Goal: Task Accomplishment & Management: Complete application form

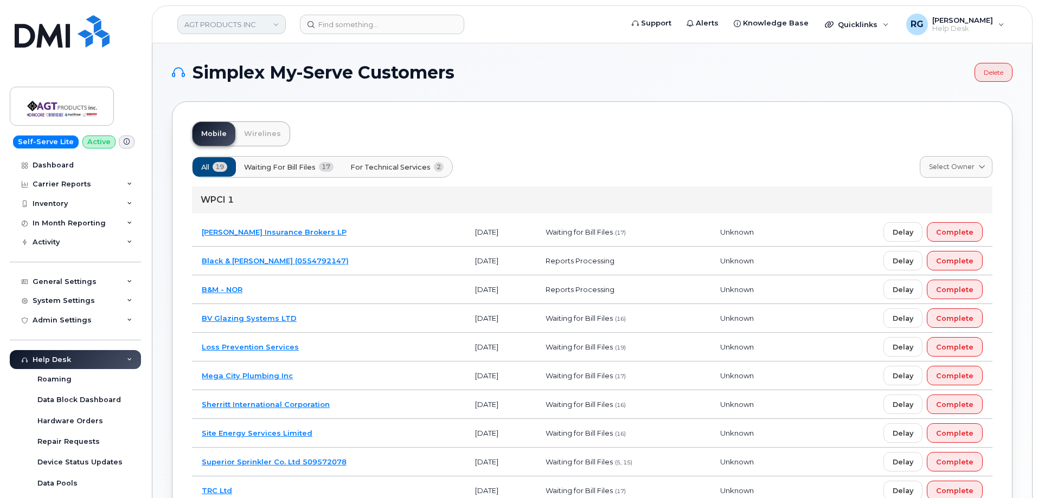
click at [218, 22] on link "AGT PRODUCTS INC" at bounding box center [231, 25] width 108 height 20
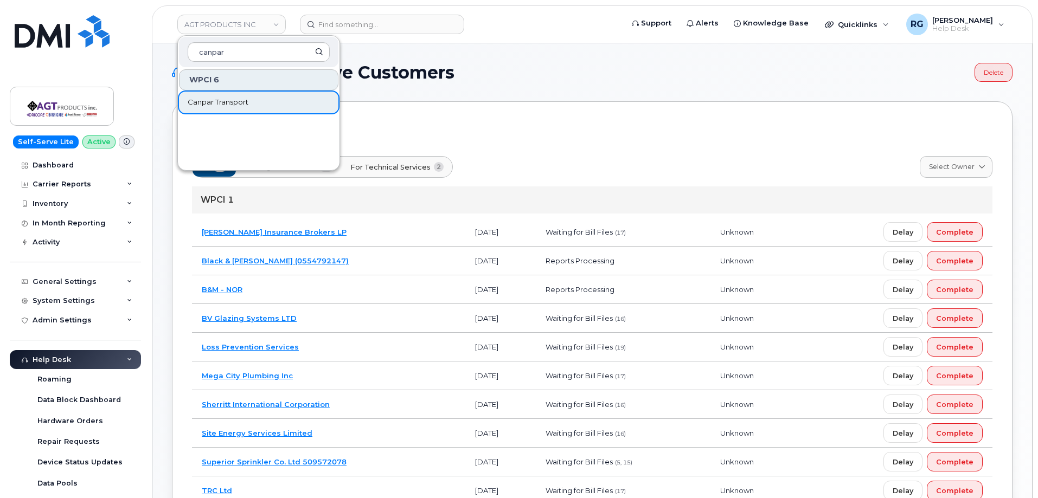
type input "canpar"
click at [236, 101] on span "Canpar Transport" at bounding box center [218, 102] width 61 height 11
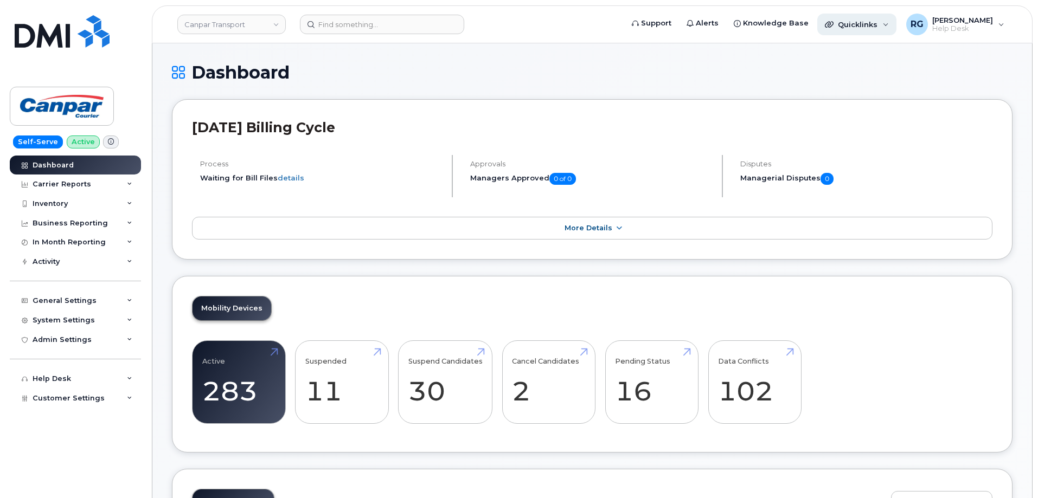
click at [855, 31] on div "Quicklinks" at bounding box center [856, 25] width 79 height 22
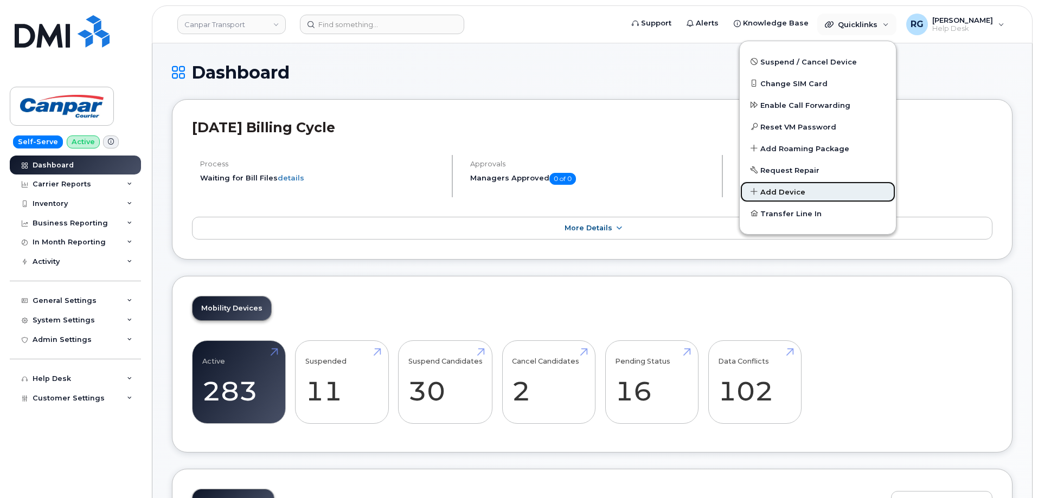
click at [782, 194] on span "Add Device" at bounding box center [782, 192] width 45 height 11
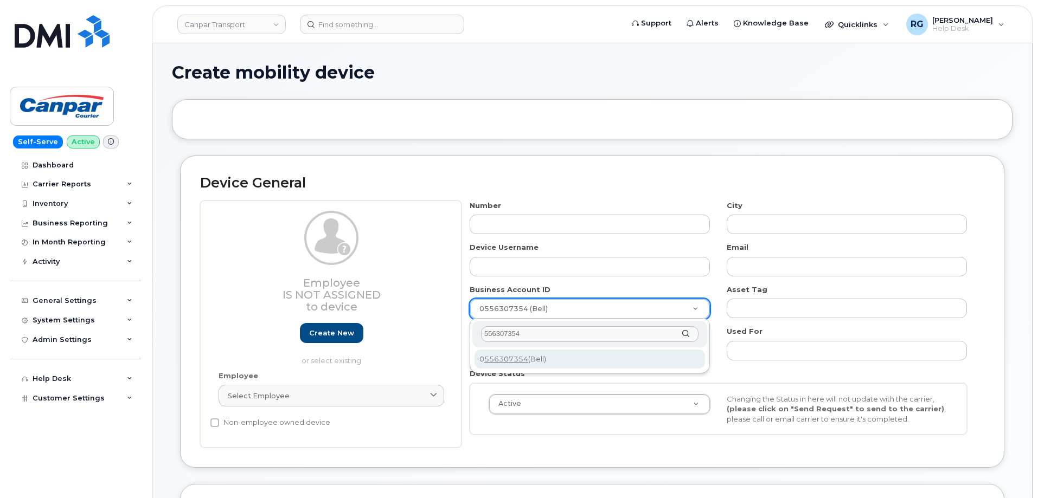
type input "556307354"
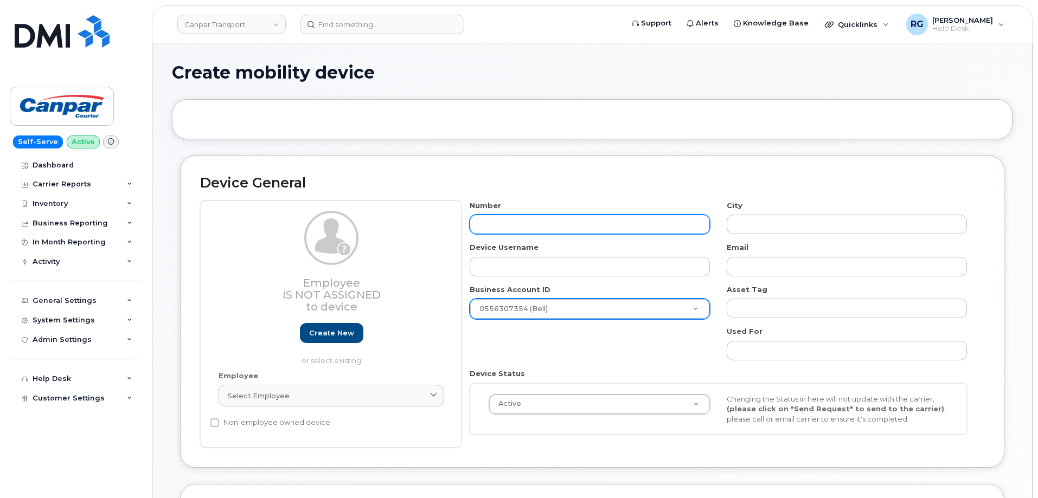
click at [484, 223] on input "text" at bounding box center [590, 225] width 240 height 20
type input "780"
type input "?"
type input "78093479"
type input "Edmonton"
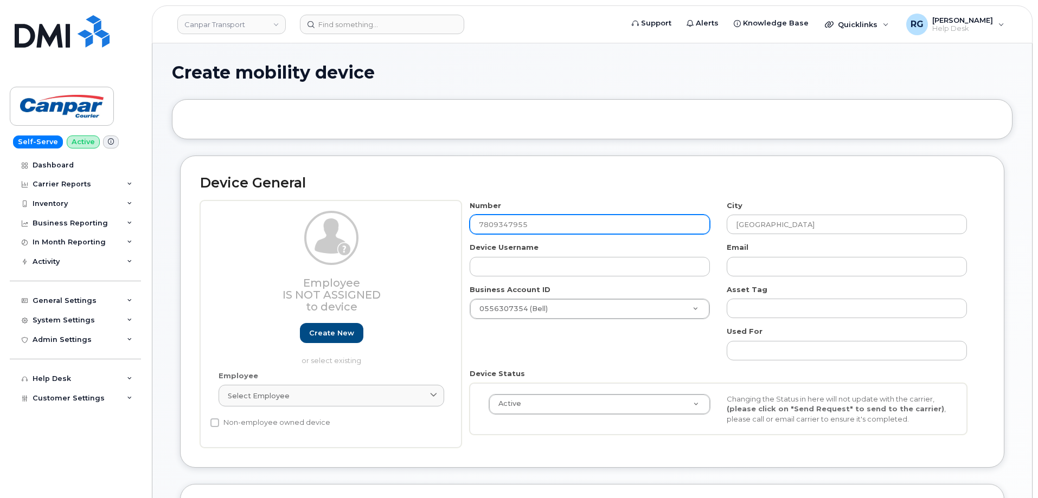
type input "7809347955"
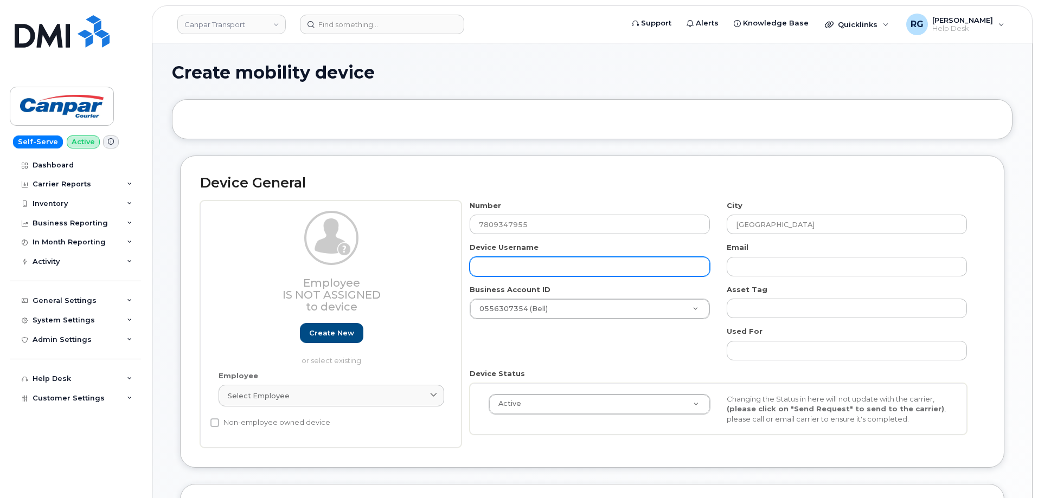
click at [509, 266] on input "text" at bounding box center [590, 267] width 240 height 20
paste input "[PERSON_NAME]"
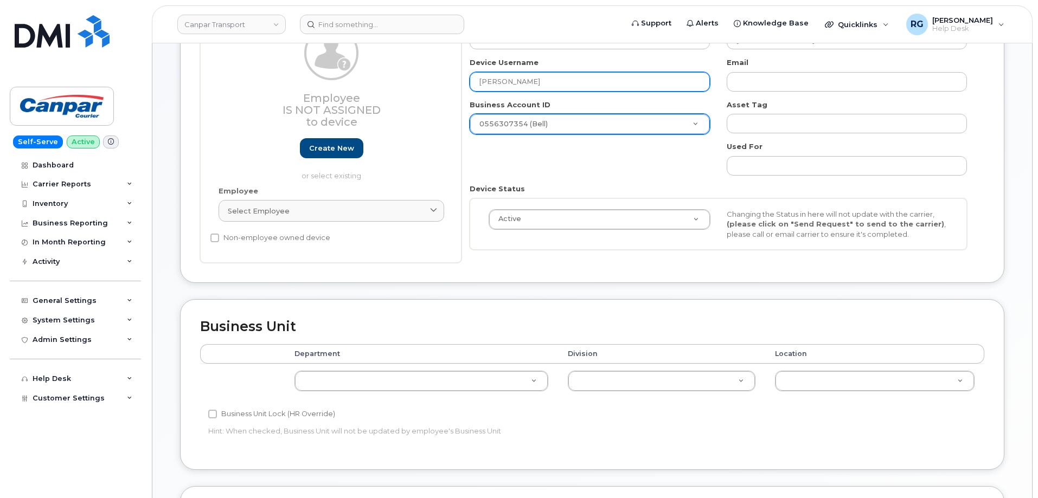
scroll to position [217, 0]
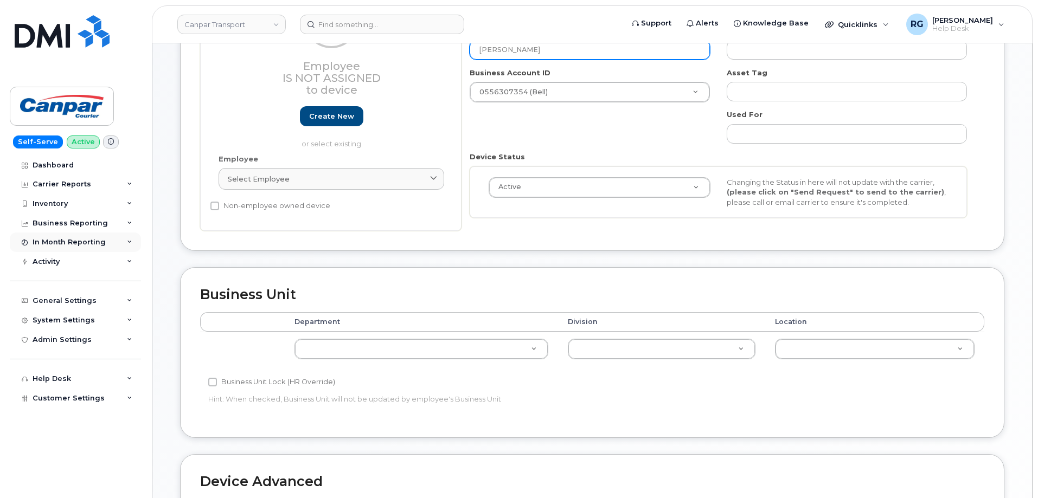
type input "Erlinda Mendoza"
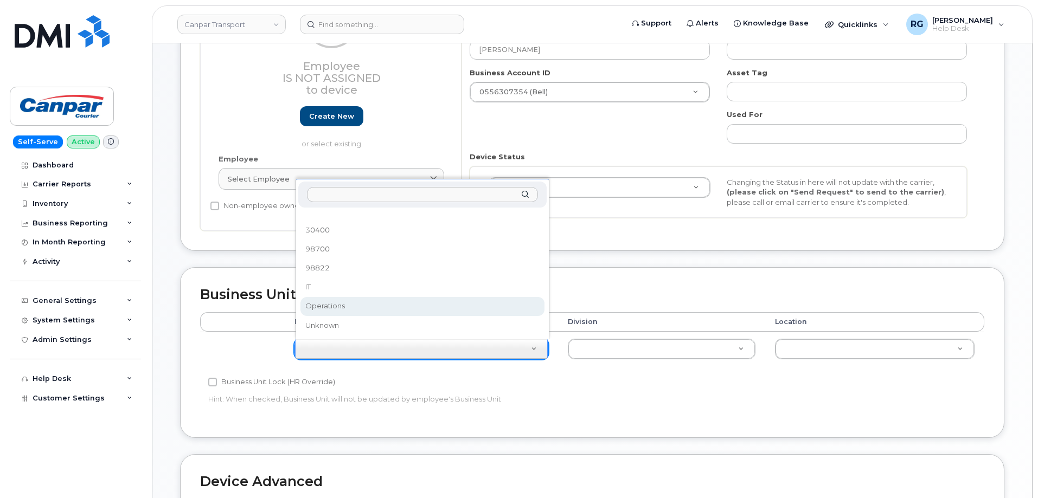
select select "273321"
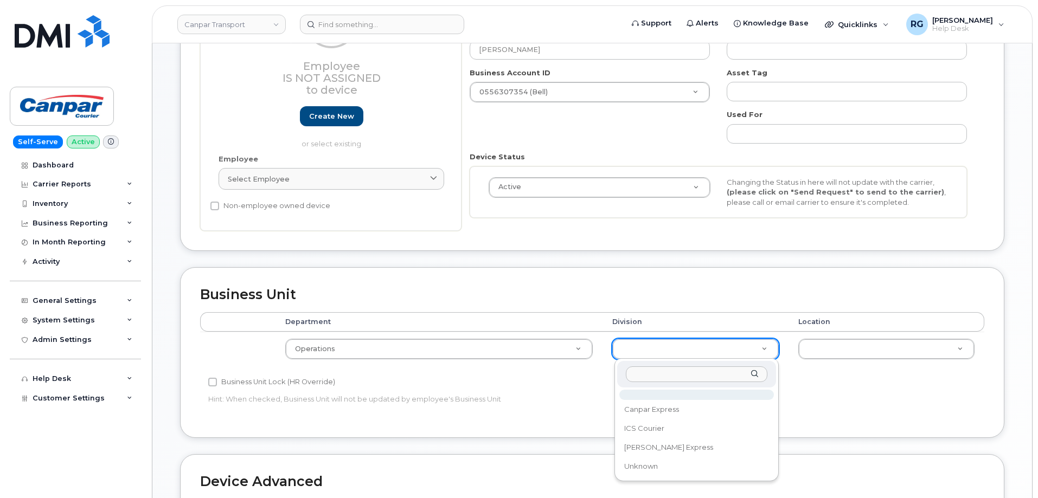
type input "81200"
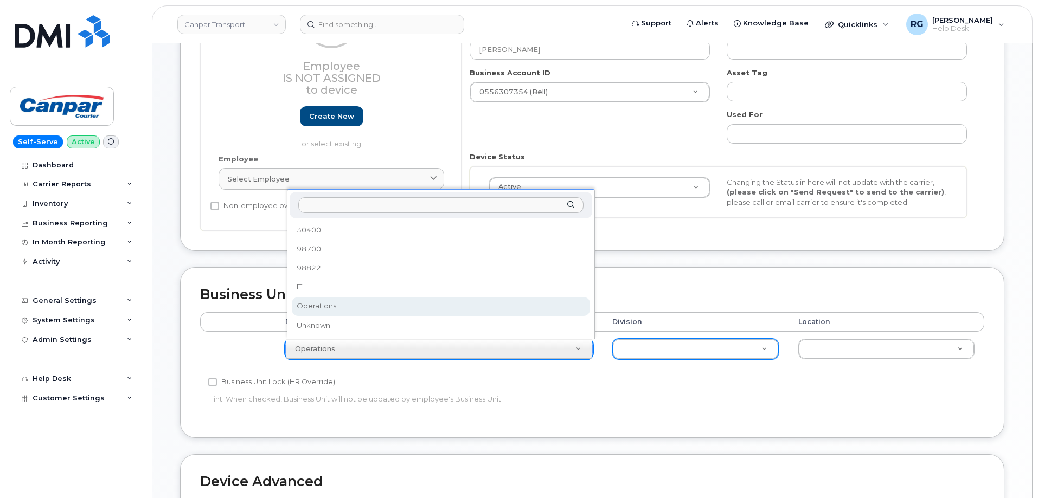
type input "81200"
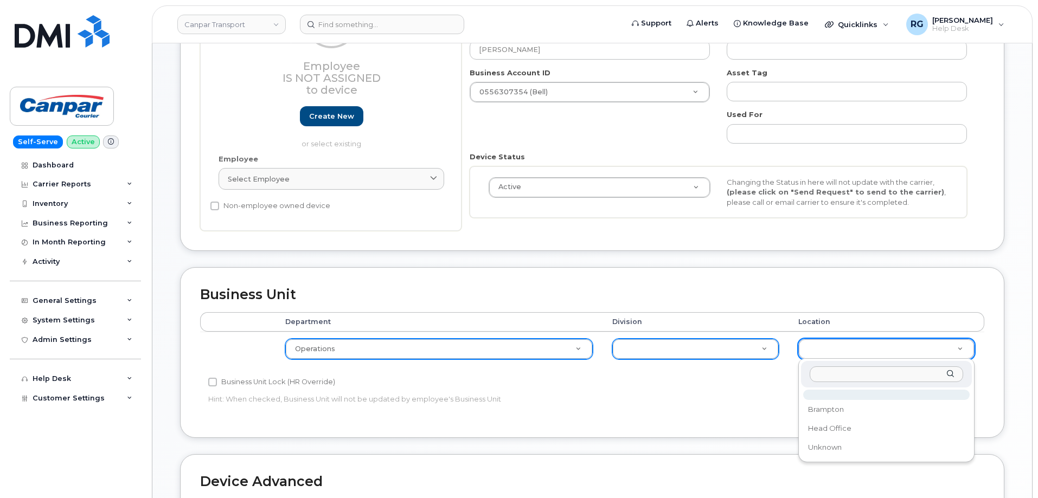
type input "81200"
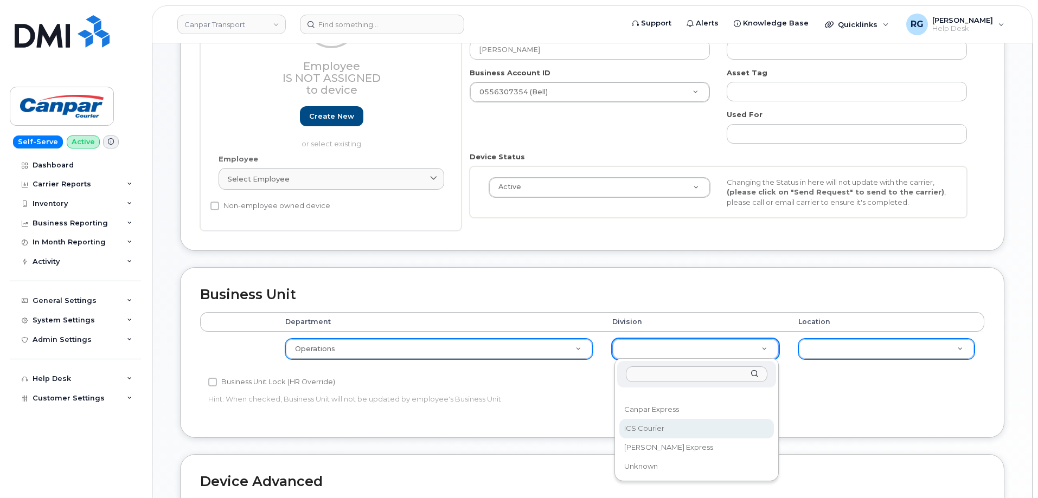
select select "30281271"
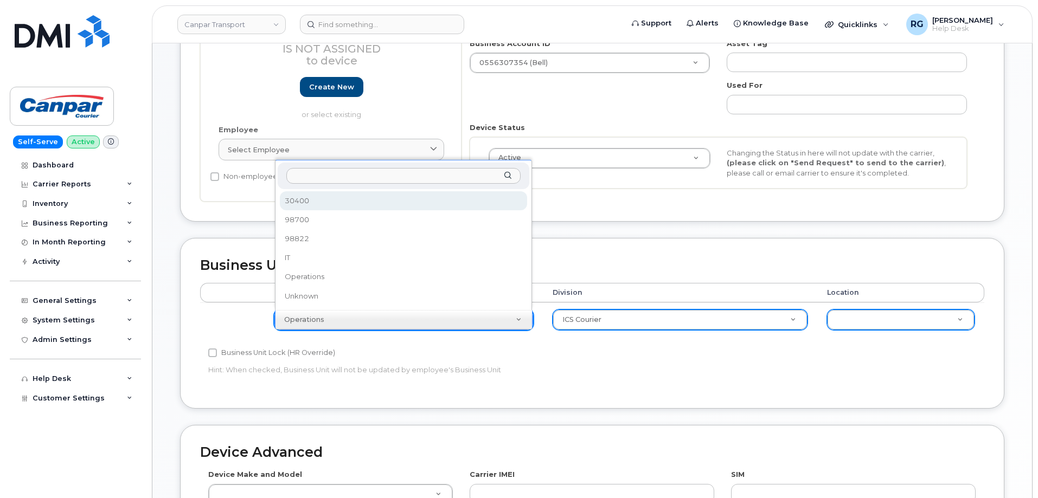
scroll to position [244, 0]
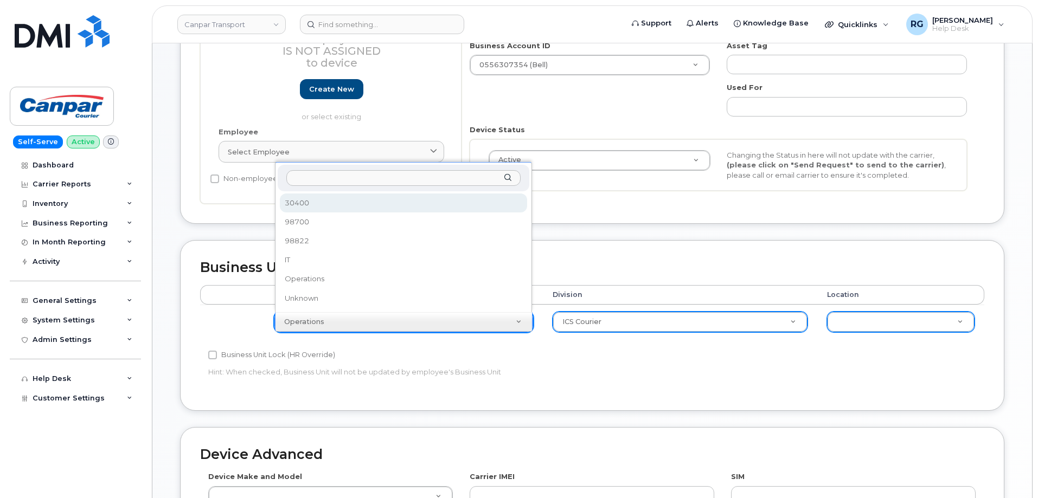
click at [316, 178] on input "text" at bounding box center [403, 178] width 234 height 16
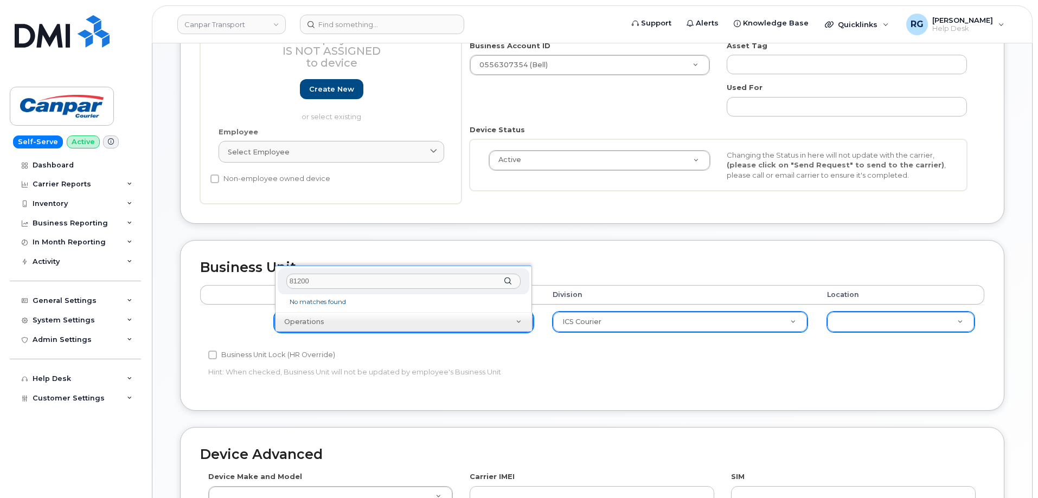
type input "81200"
click at [320, 303] on li "No matches found" at bounding box center [403, 302] width 247 height 11
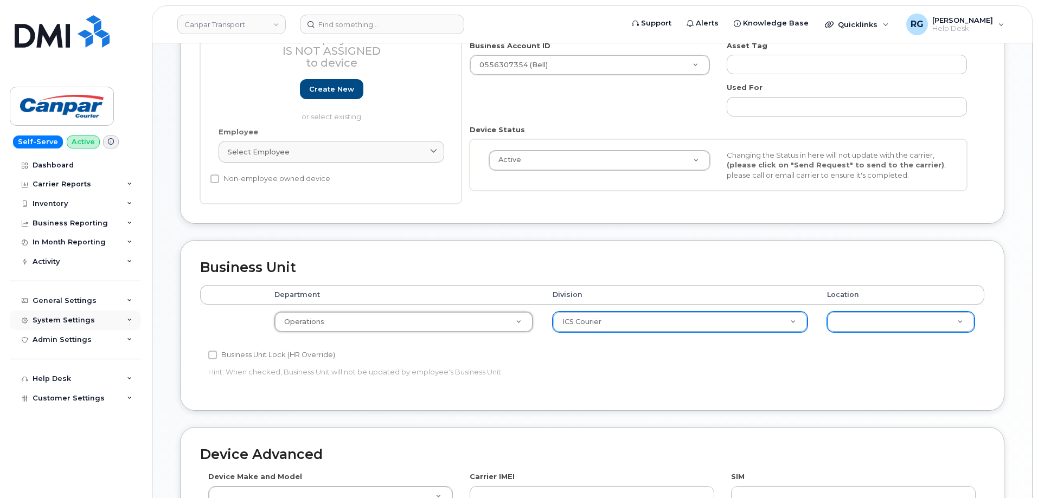
click at [72, 323] on div "System Settings" at bounding box center [64, 320] width 62 height 9
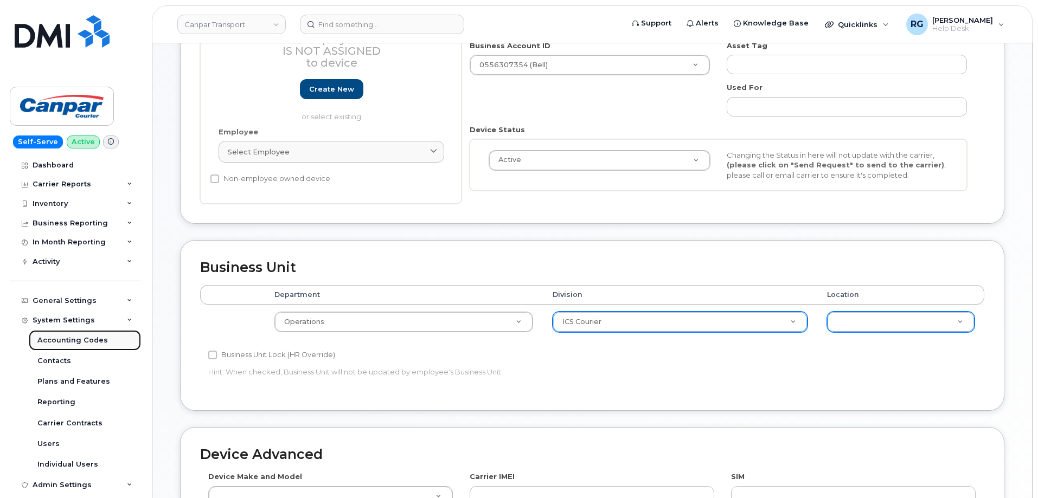
click at [82, 339] on div "Accounting Codes" at bounding box center [72, 341] width 70 height 10
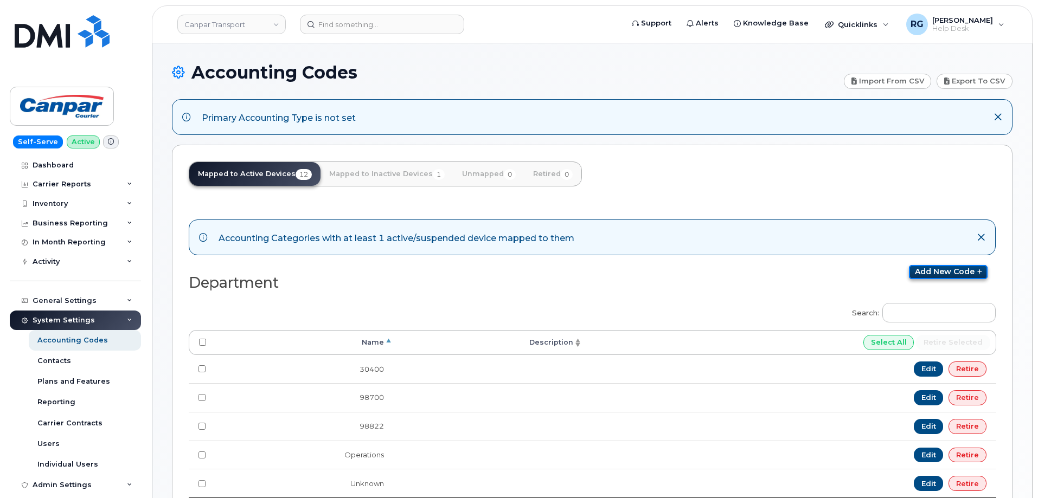
click at [952, 275] on link "Add new code" at bounding box center [948, 272] width 79 height 14
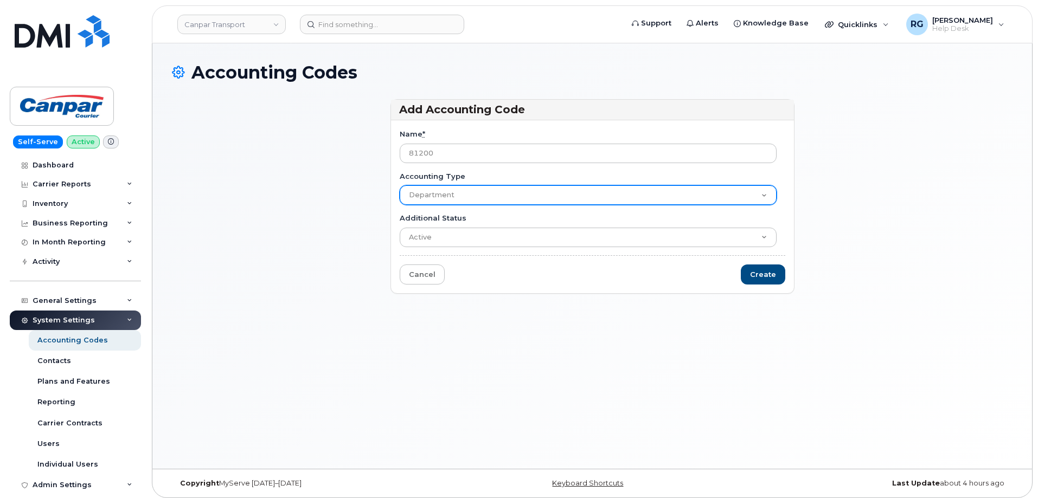
type input "81200"
click at [459, 193] on select "Department Division Location" at bounding box center [588, 195] width 377 height 20
click at [400, 185] on select "Department Division Location" at bounding box center [588, 195] width 377 height 20
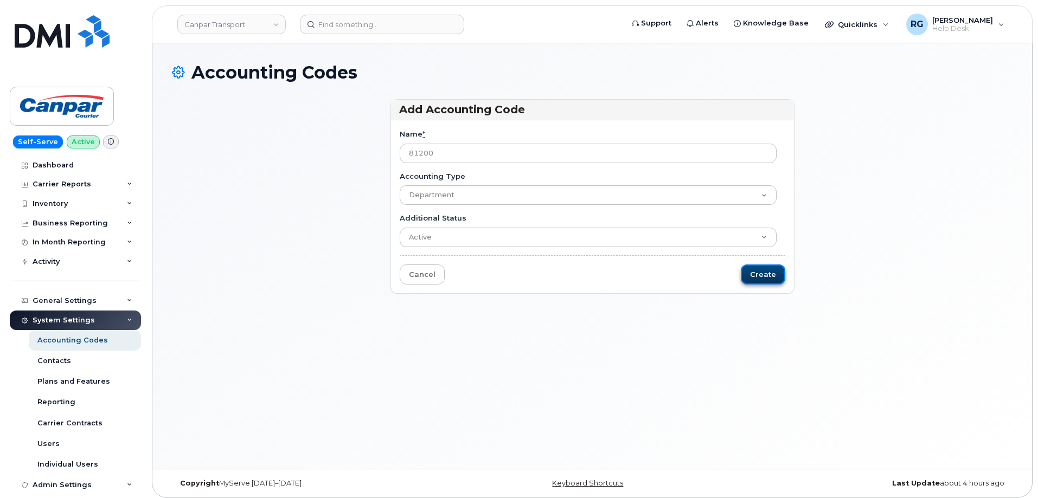
click at [772, 277] on input "Create" at bounding box center [763, 275] width 44 height 20
type input "Saving..."
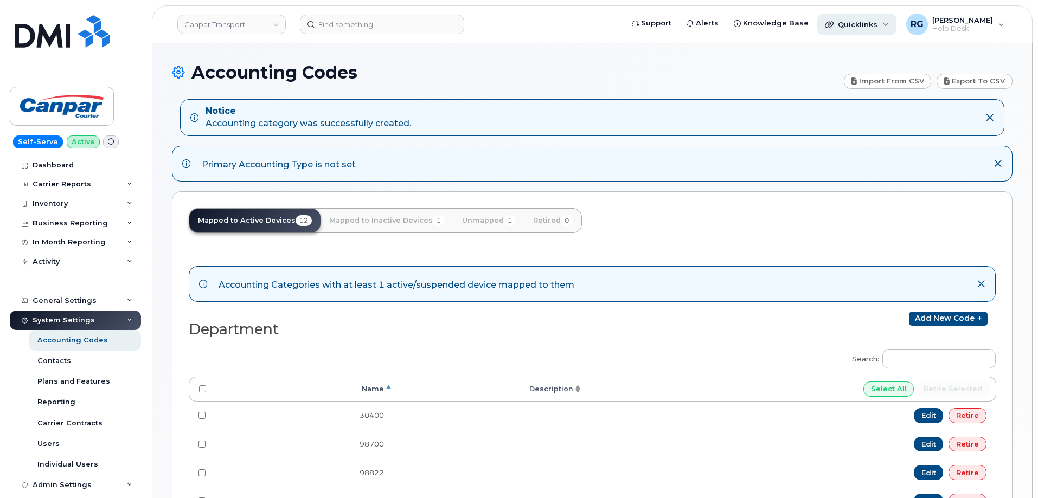
click at [860, 25] on span "Quicklinks" at bounding box center [858, 24] width 40 height 9
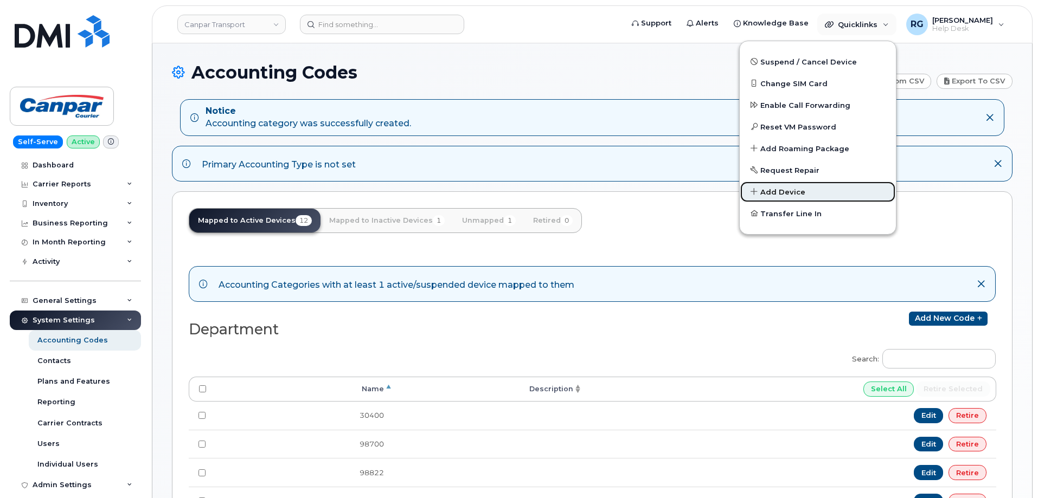
click at [794, 194] on span "Add Device" at bounding box center [782, 192] width 45 height 11
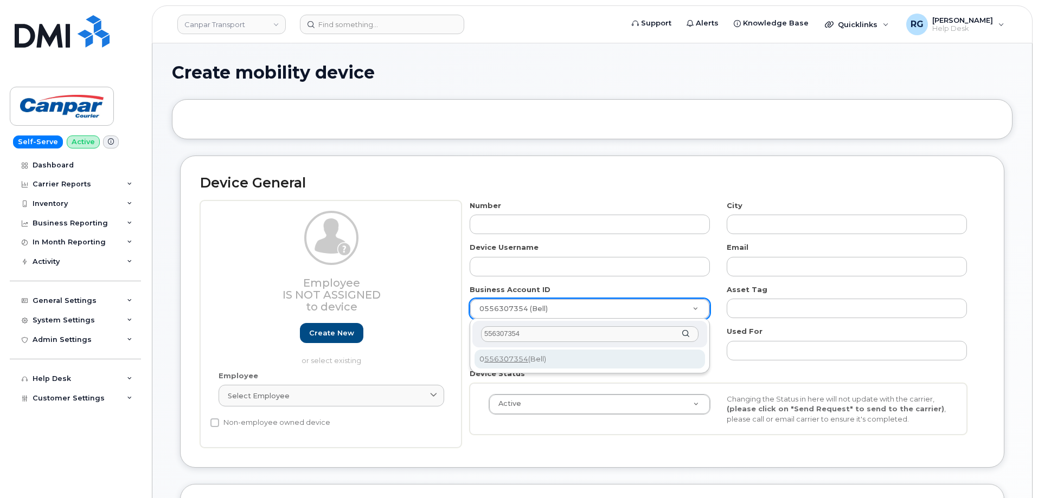
type input "556307354"
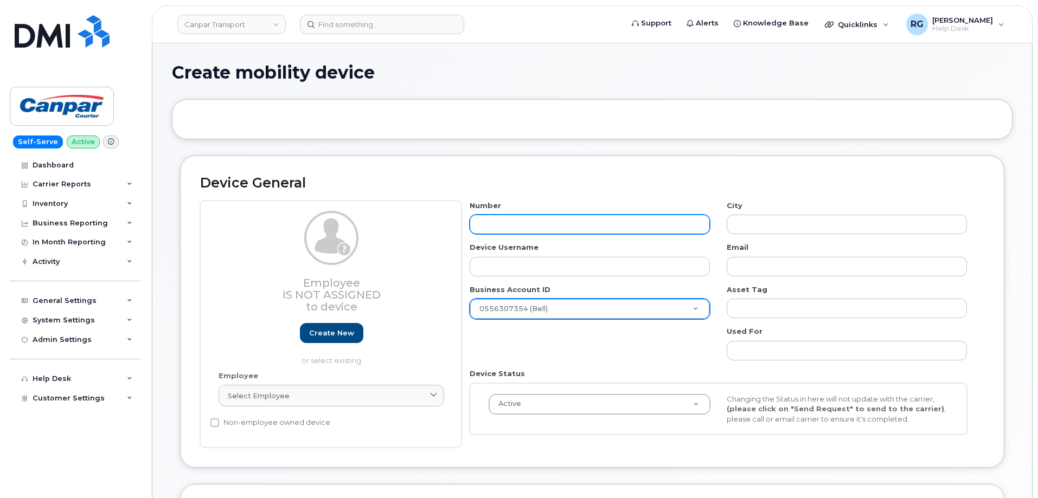
click at [517, 227] on input "text" at bounding box center [590, 225] width 240 height 20
paste input "Erlinda Mendoza"
type input "Erlinda Mendoza"
type input "?"
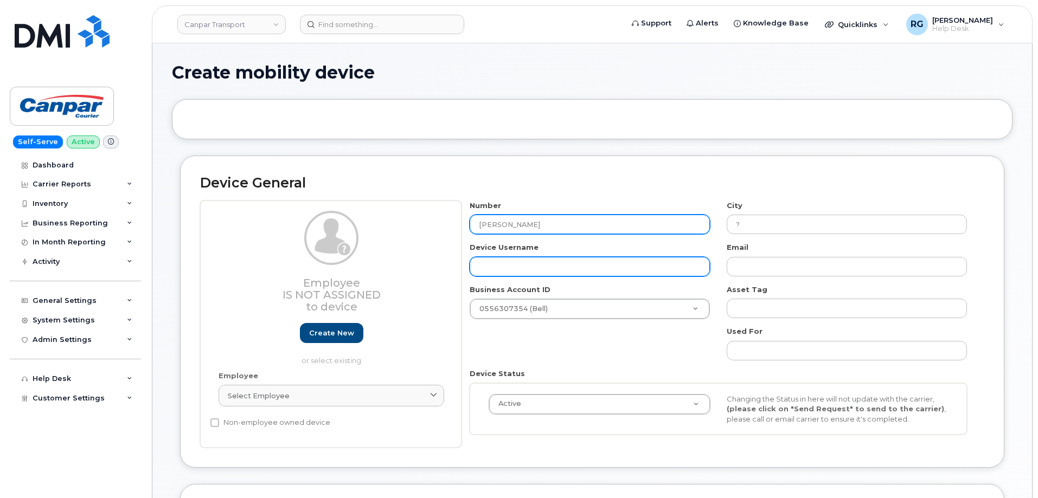
type input "Erlinda Mendoza"
click at [541, 267] on input "text" at bounding box center [590, 267] width 240 height 20
paste input "Erlinda Mendoza"
type input "Erlinda Mendoza"
drag, startPoint x: 548, startPoint y: 227, endPoint x: 442, endPoint y: 221, distance: 106.4
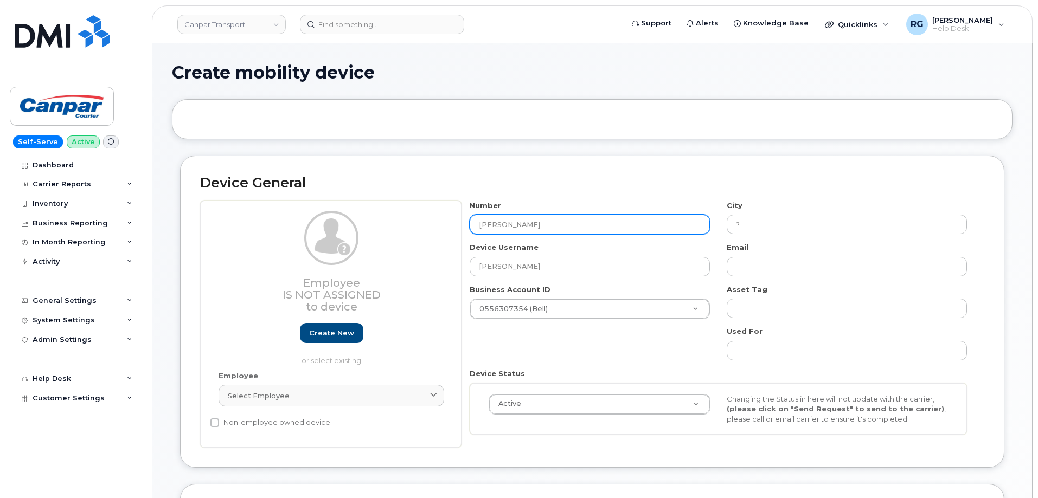
click at [442, 221] on div "Employee Is not assigned to device Create new or select existing Employee Selec…" at bounding box center [592, 324] width 784 height 247
type input "78093479"
type input "Edmonton"
type input "7809347955"
click at [674, 188] on h2 "Device General" at bounding box center [592, 183] width 784 height 15
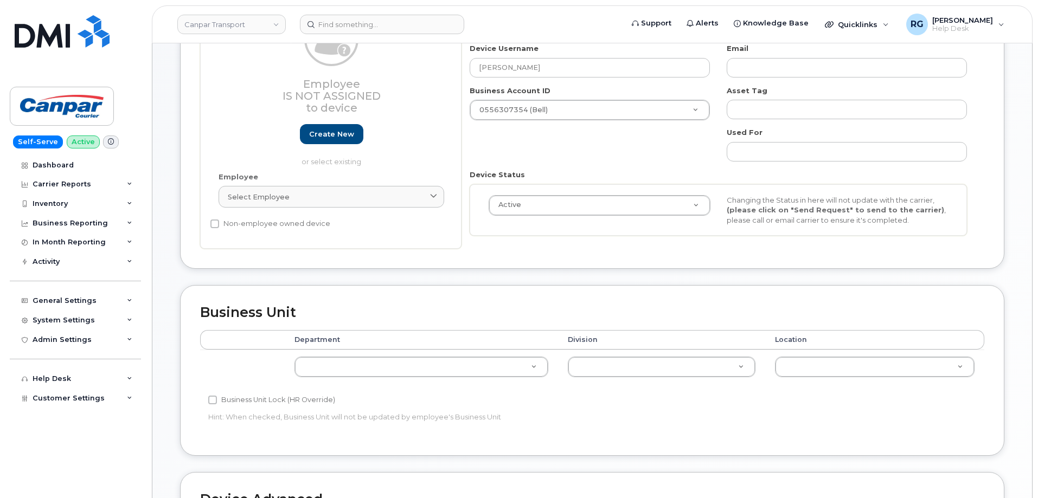
scroll to position [258, 0]
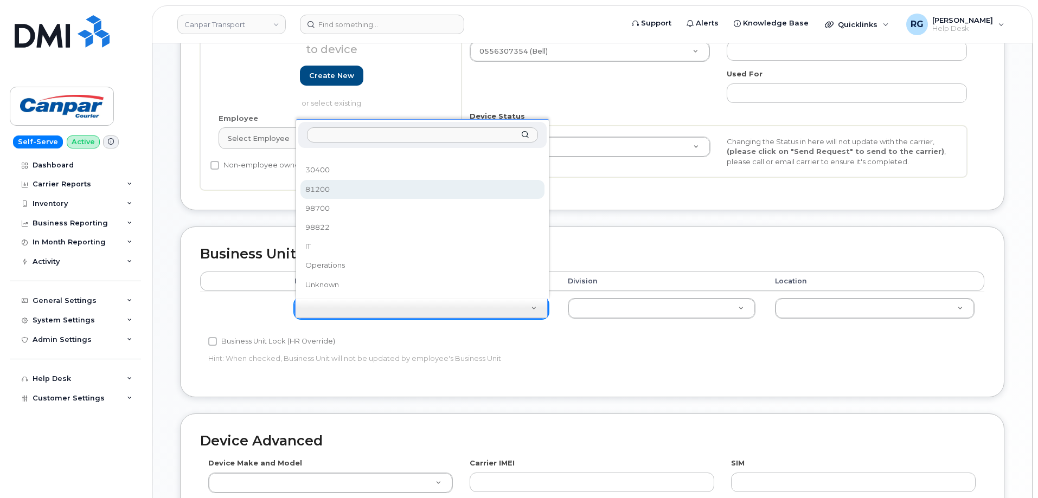
select select "35871515"
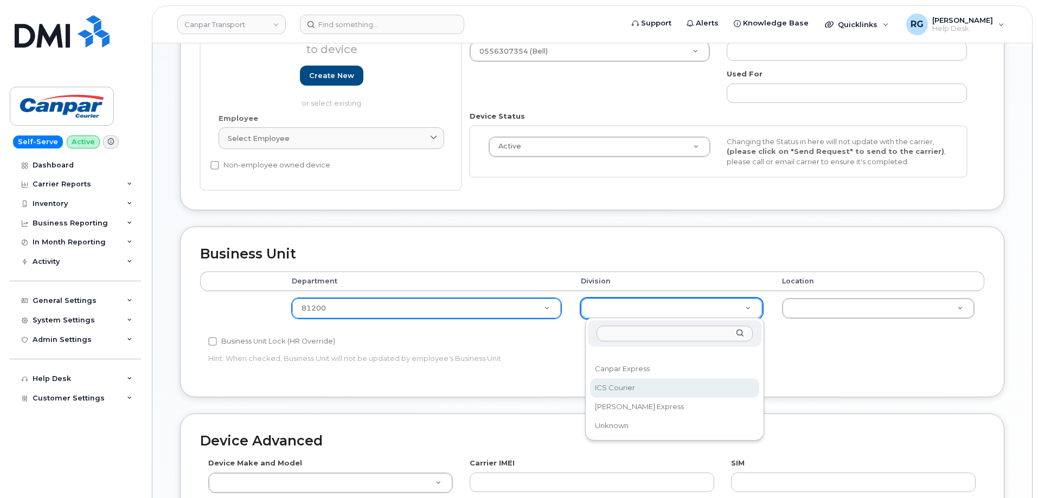
select select "30281271"
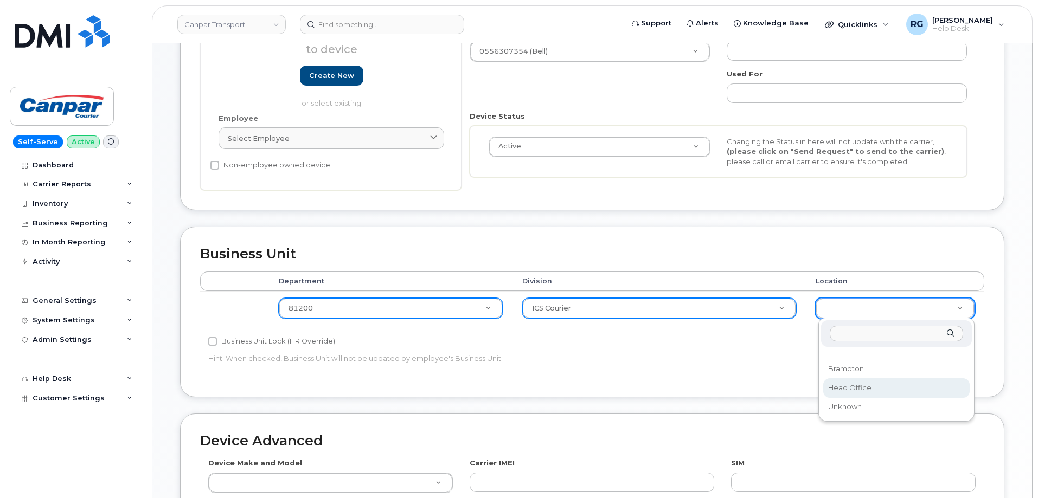
select select "30281267"
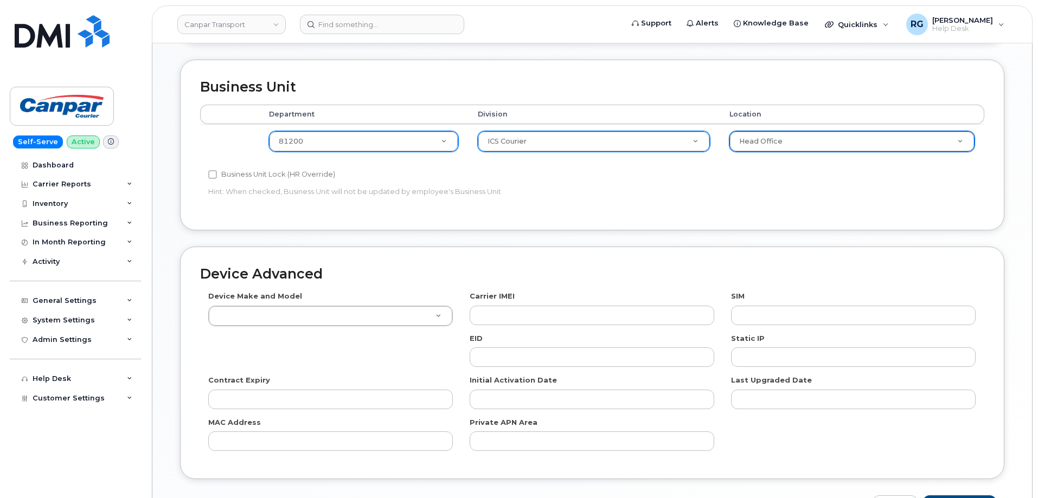
scroll to position [434, 0]
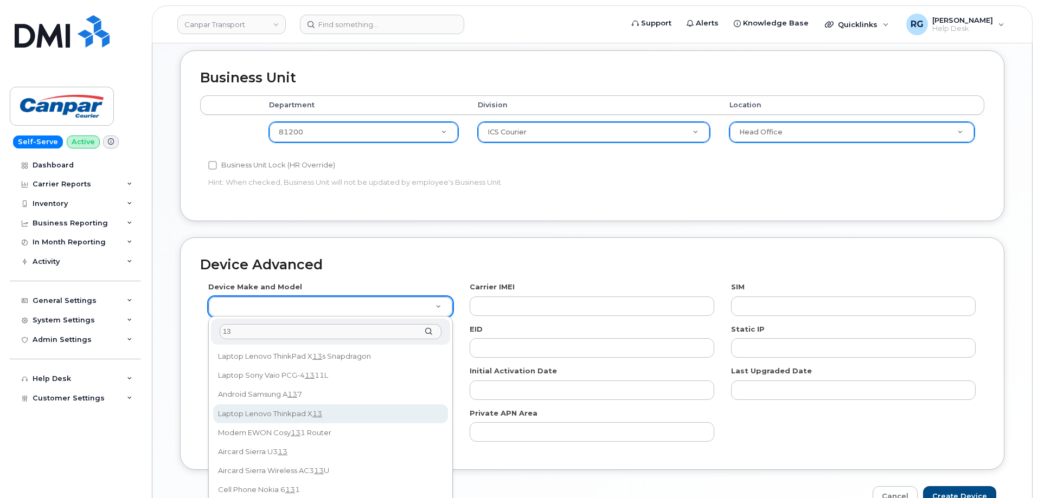
type input "1"
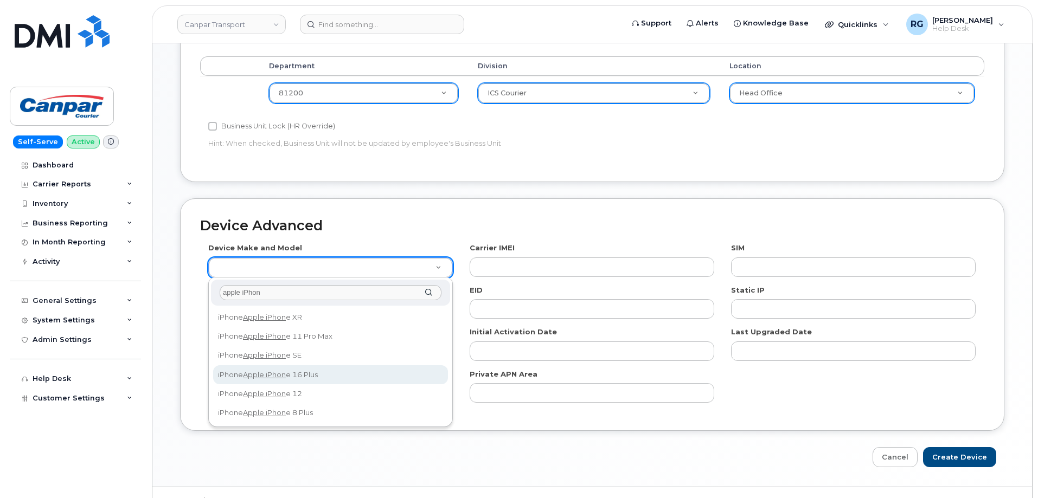
scroll to position [474, 0]
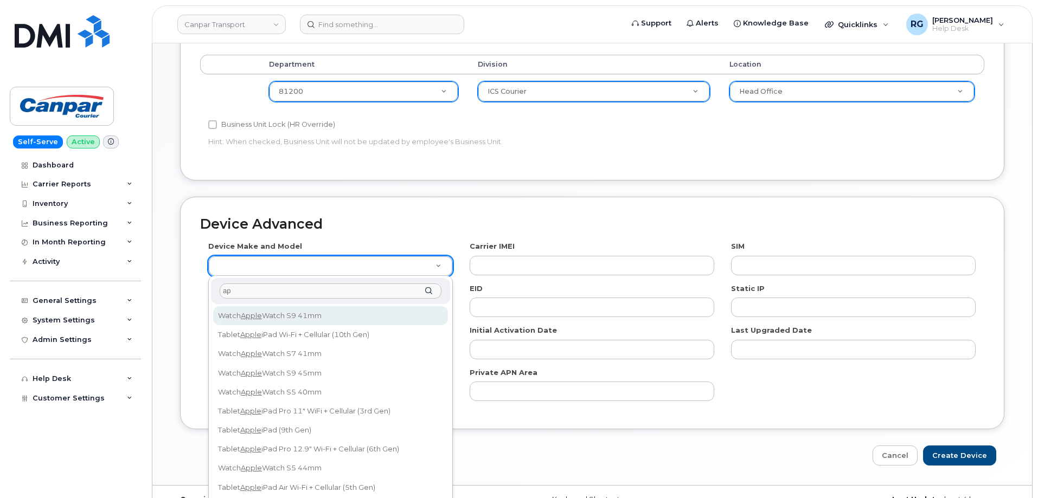
type input "a"
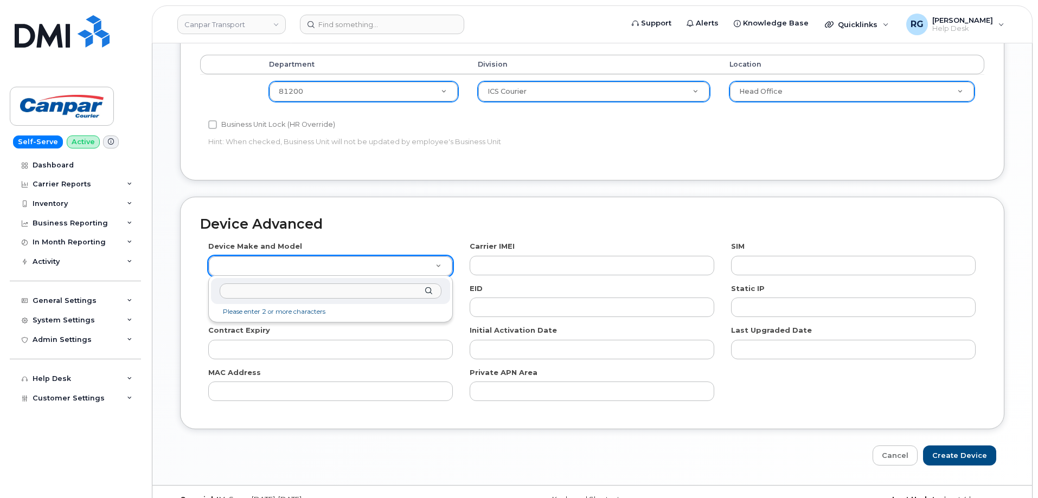
click at [294, 288] on input "text" at bounding box center [331, 292] width 222 height 16
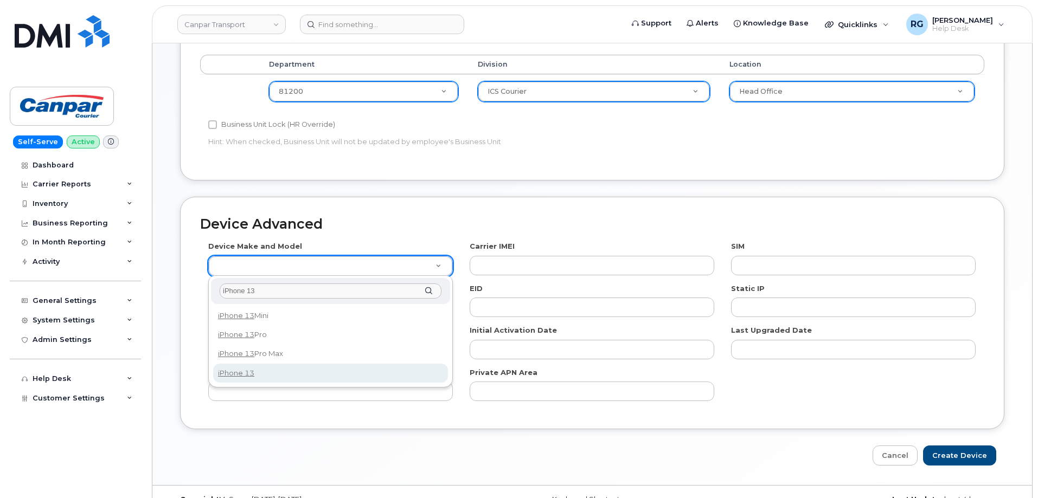
type input "iPhone 13"
select select "2612"
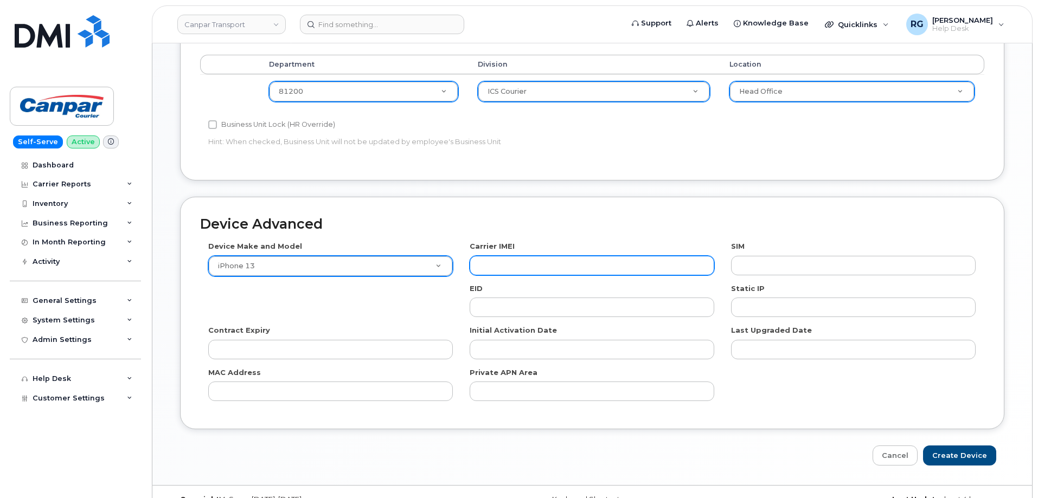
click at [524, 272] on input "text" at bounding box center [592, 266] width 245 height 20
paste input "358719245383792"
type input "358719245383792"
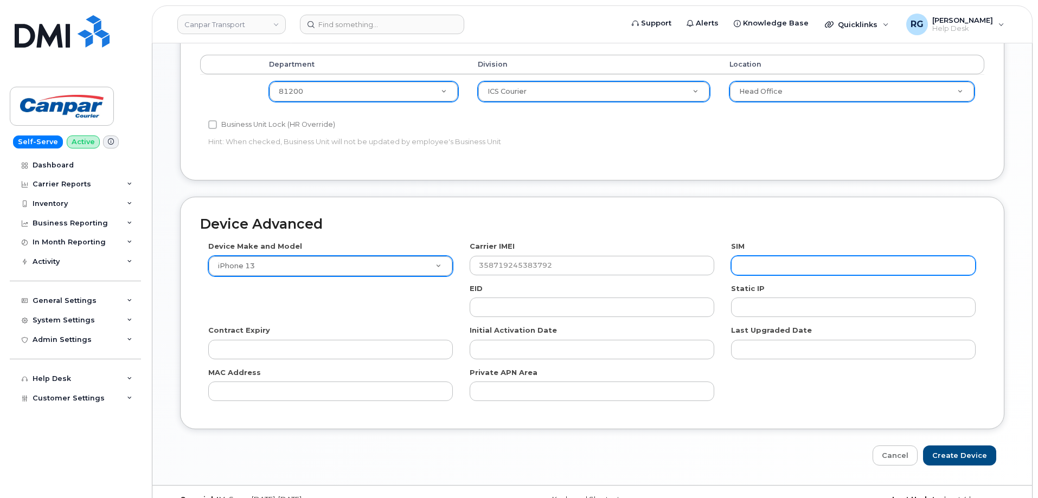
click at [779, 268] on input "text" at bounding box center [853, 266] width 245 height 20
paste input "89302610207417042717"
type input "89302610207417042717"
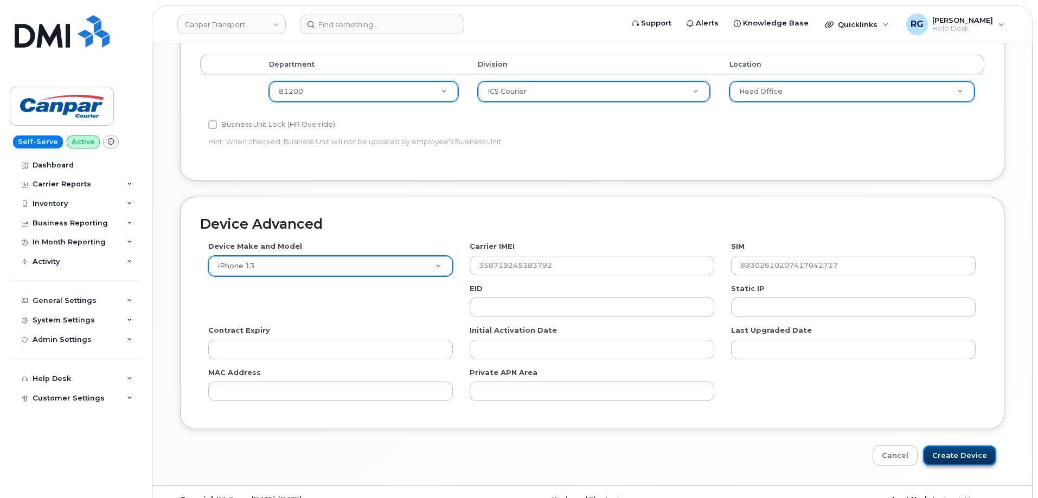
click at [978, 462] on input "Create Device" at bounding box center [959, 456] width 73 height 20
type input "Saving..."
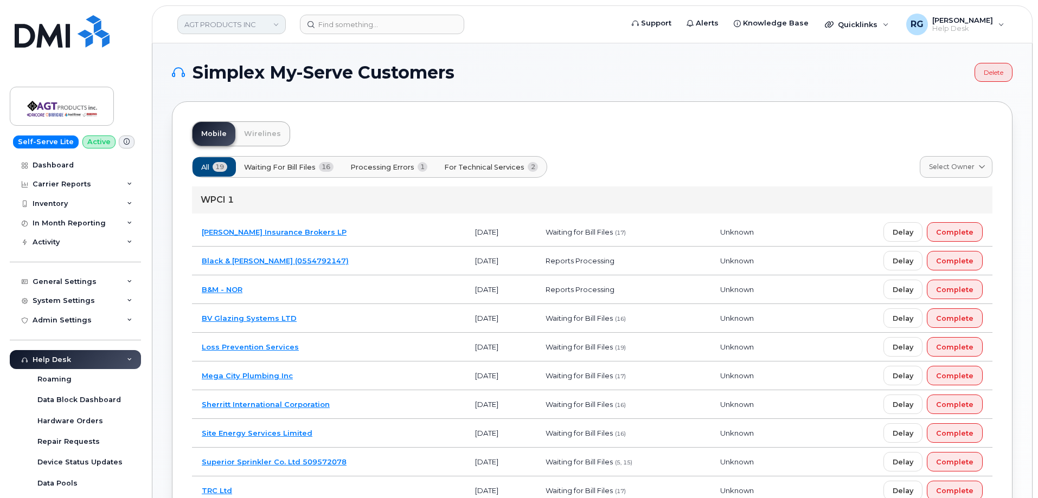
click at [204, 15] on link "AGT PRODUCTS INC" at bounding box center [231, 25] width 108 height 20
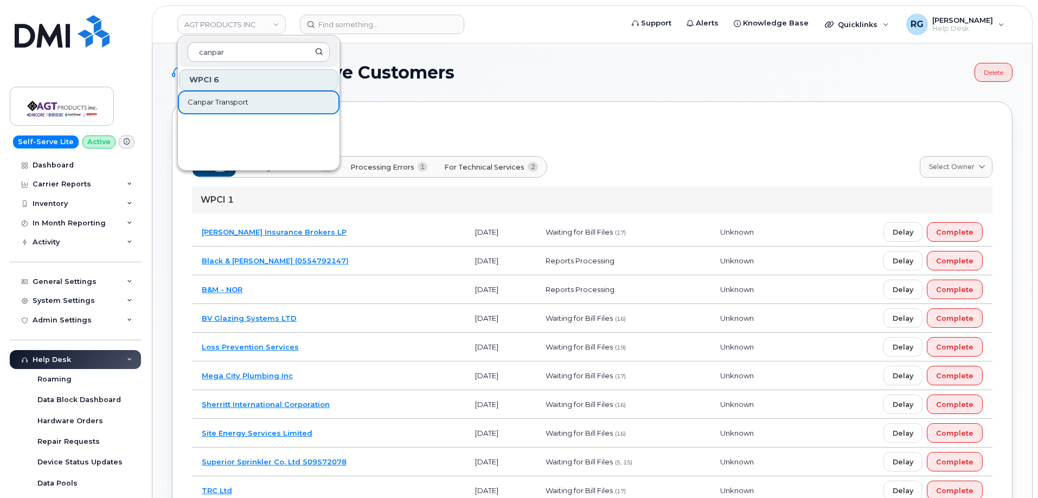
type input "canpar"
click at [232, 101] on span "Canpar Transport" at bounding box center [218, 102] width 61 height 11
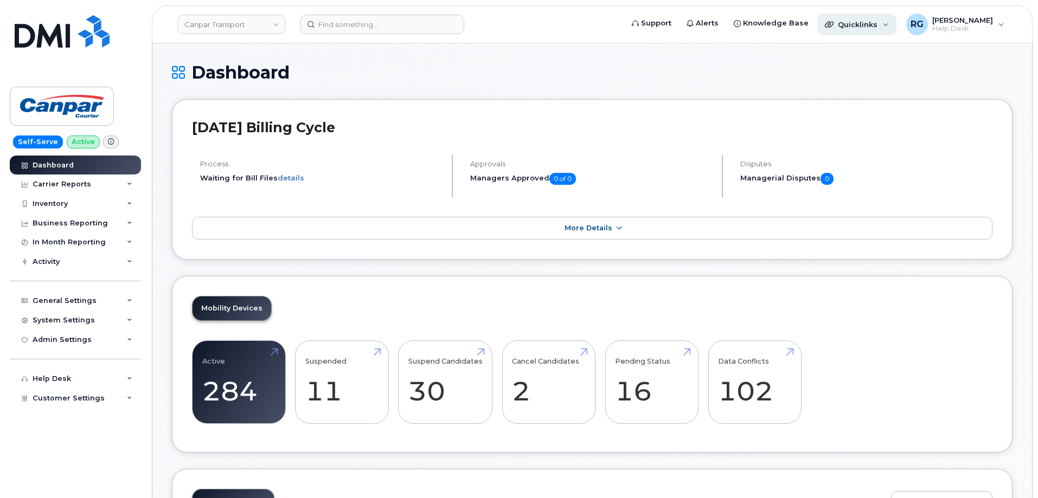
click at [875, 30] on div "Quicklinks" at bounding box center [856, 25] width 79 height 22
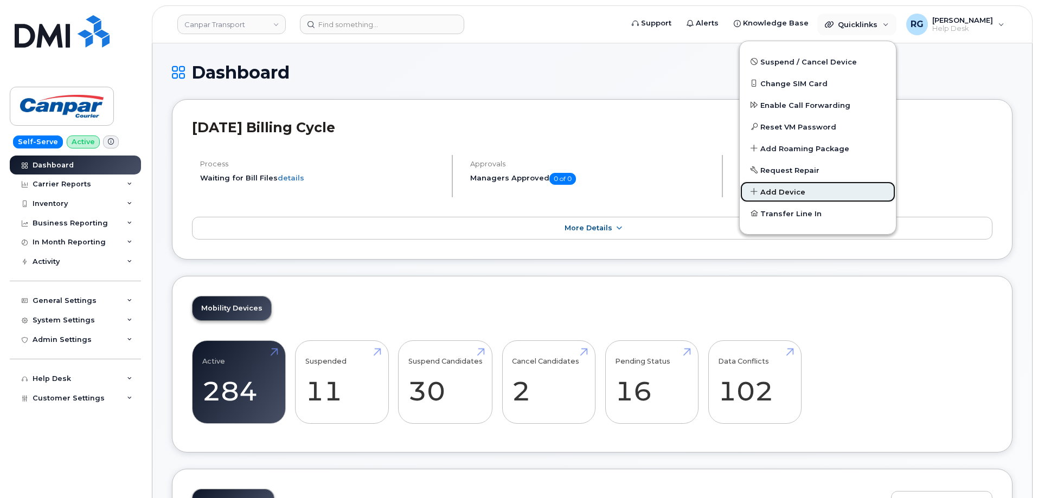
click at [798, 191] on span "Add Device" at bounding box center [782, 192] width 45 height 11
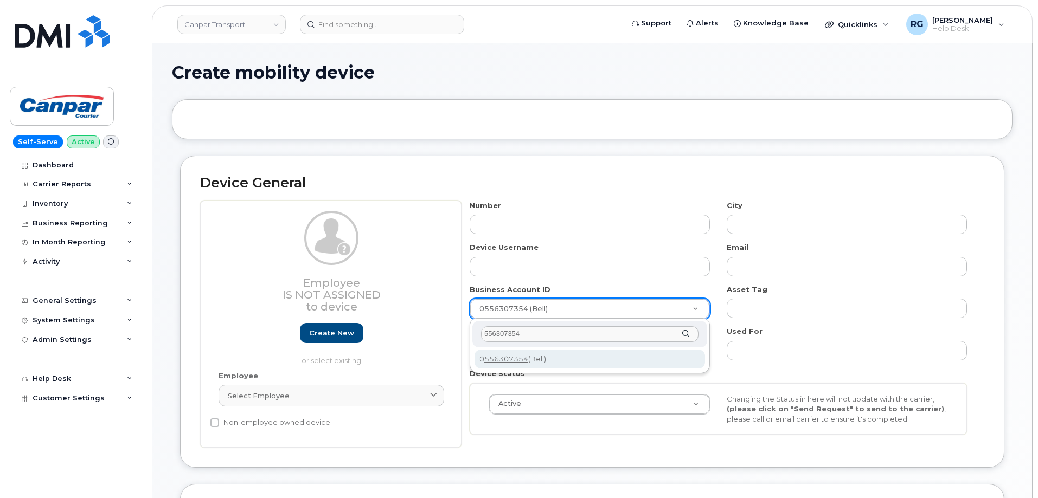
type input "556307354"
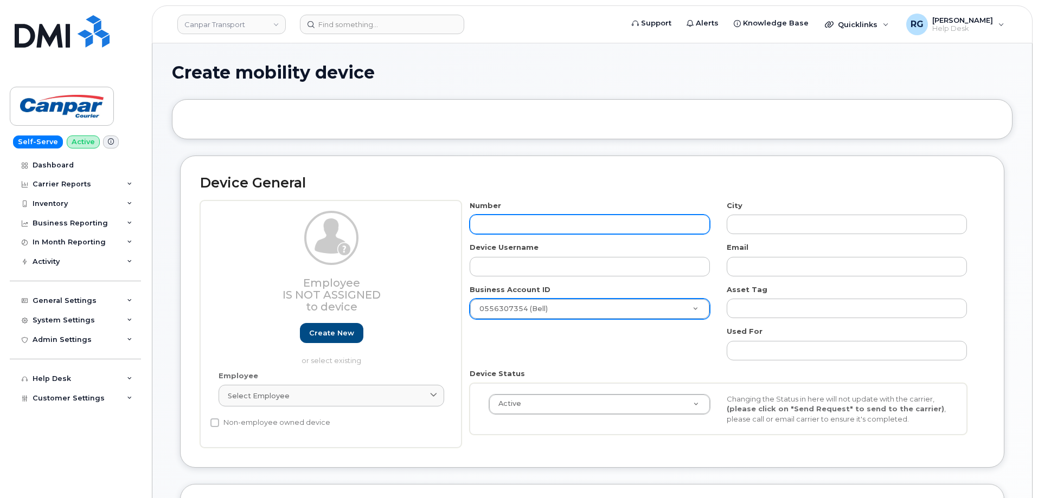
click at [506, 225] on input "text" at bounding box center [590, 225] width 240 height 20
type input "60"
type input "?"
type input "6043769"
type input "New Westminster"
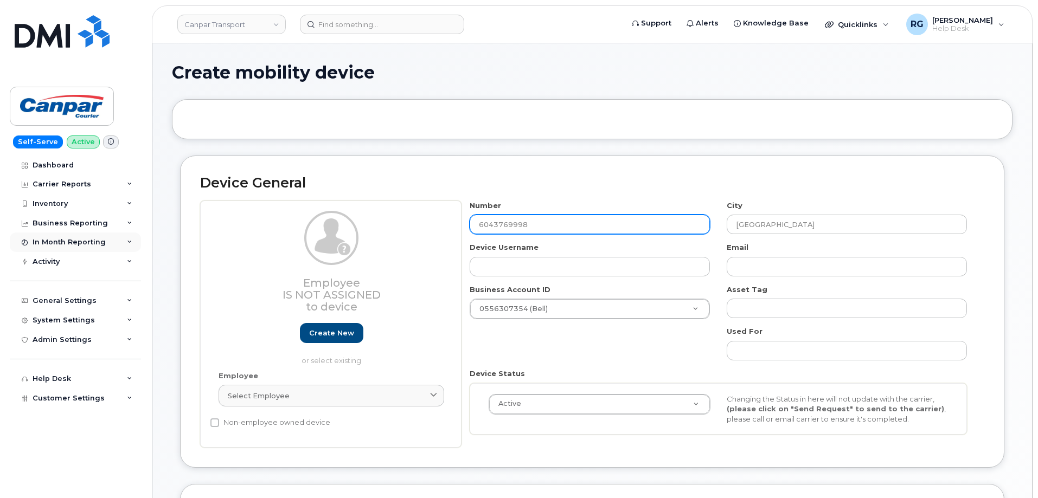
type input "6043769998"
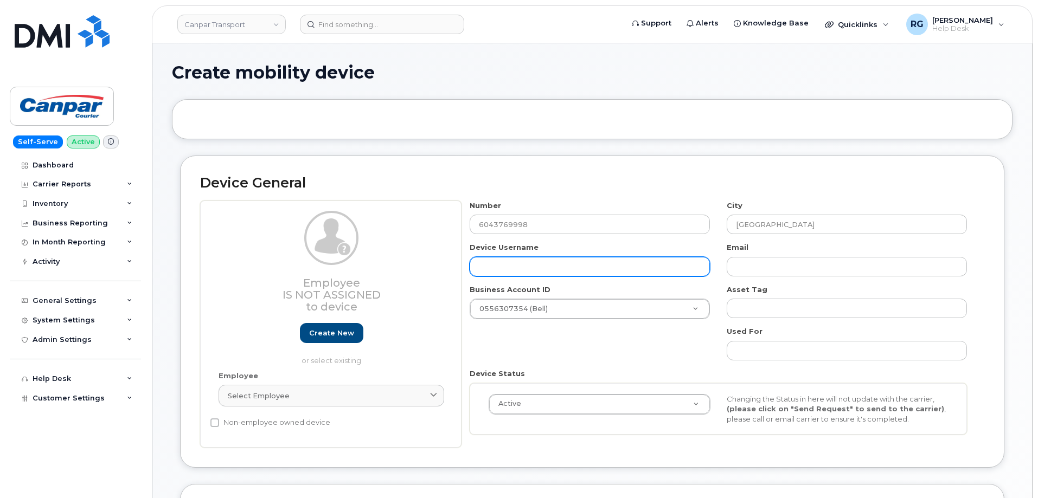
click at [550, 273] on input "text" at bounding box center [590, 267] width 240 height 20
paste input "Connie Xu"
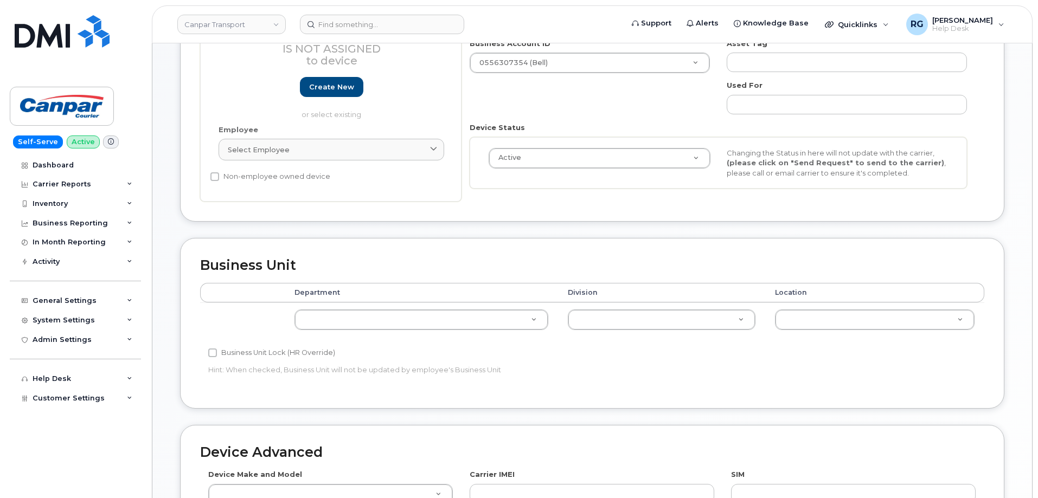
scroll to position [258, 0]
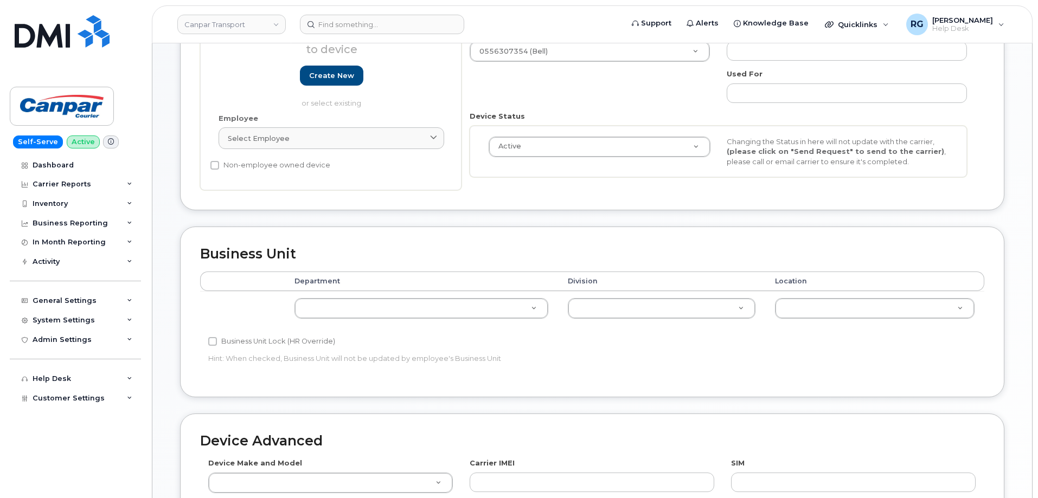
type input "Connie Xu"
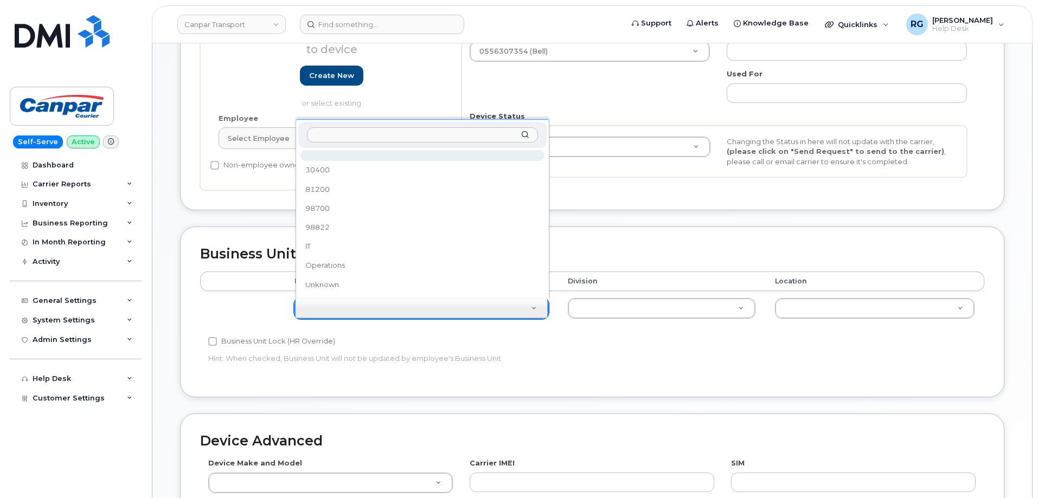
type input "90400"
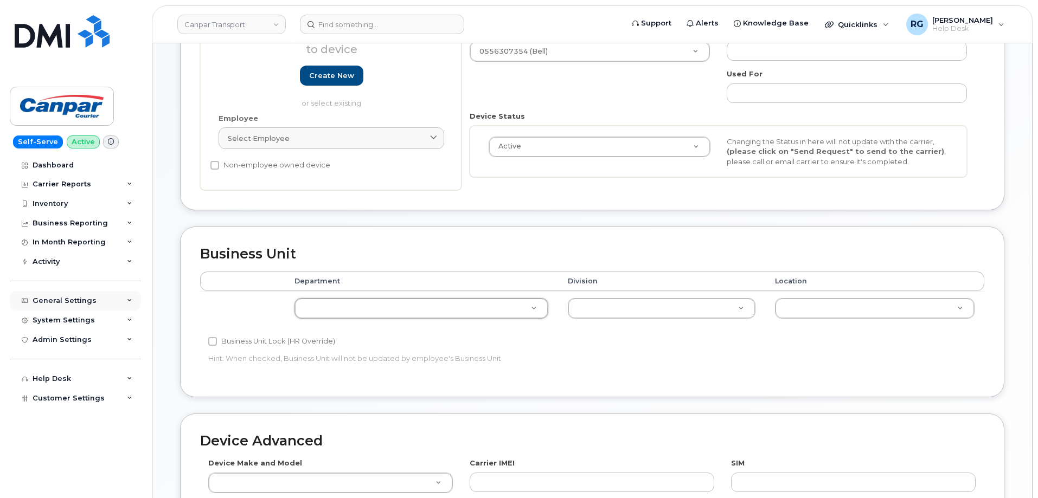
click at [72, 295] on div "General Settings" at bounding box center [75, 301] width 131 height 20
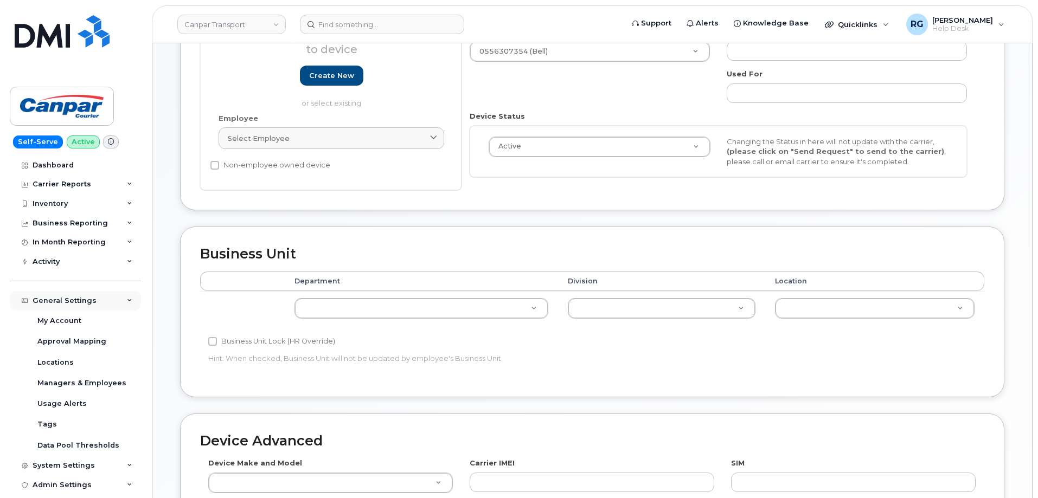
click at [67, 297] on div "General Settings" at bounding box center [65, 301] width 64 height 9
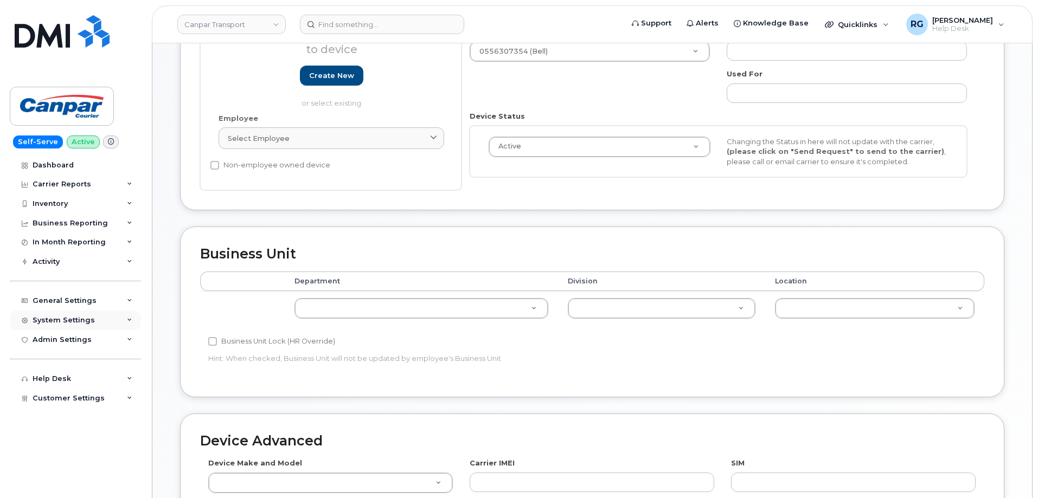
click at [69, 322] on div "System Settings" at bounding box center [64, 320] width 62 height 9
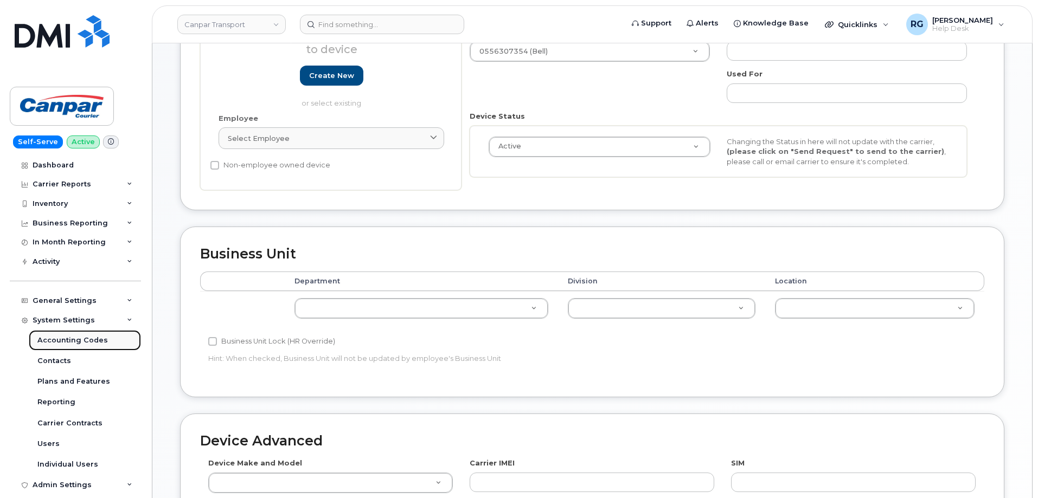
click at [80, 345] on div "Accounting Codes" at bounding box center [72, 341] width 70 height 10
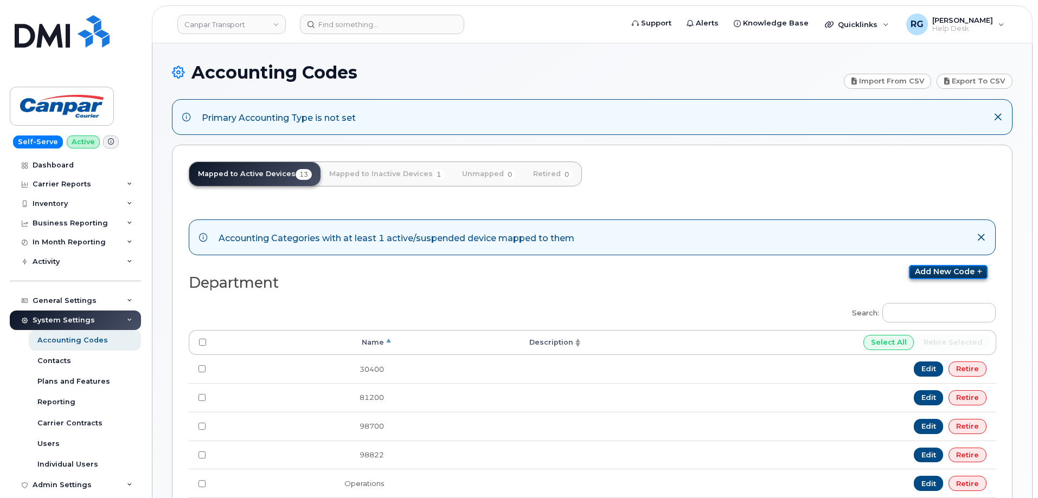
click at [933, 273] on link "Add new code" at bounding box center [948, 272] width 79 height 14
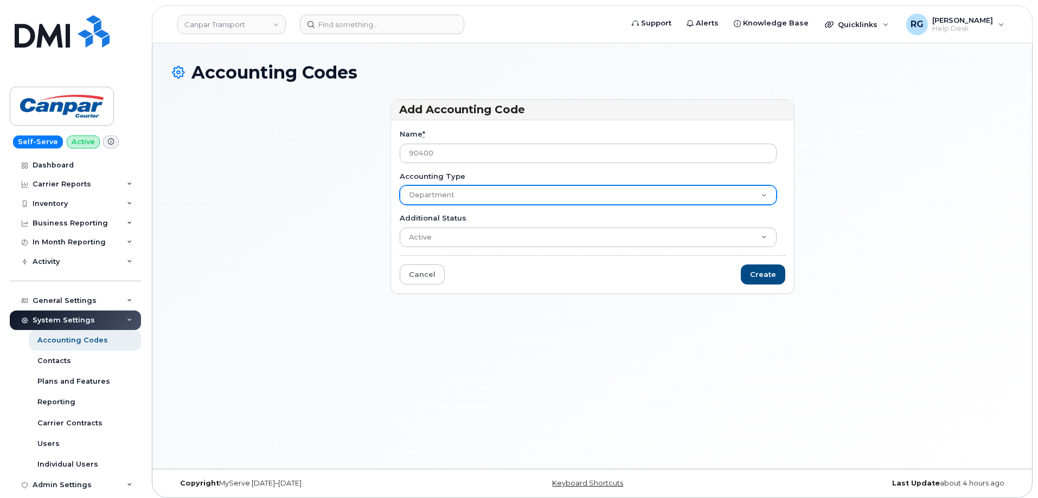
type input "90400"
click at [449, 198] on select "Department Division Location" at bounding box center [588, 195] width 377 height 20
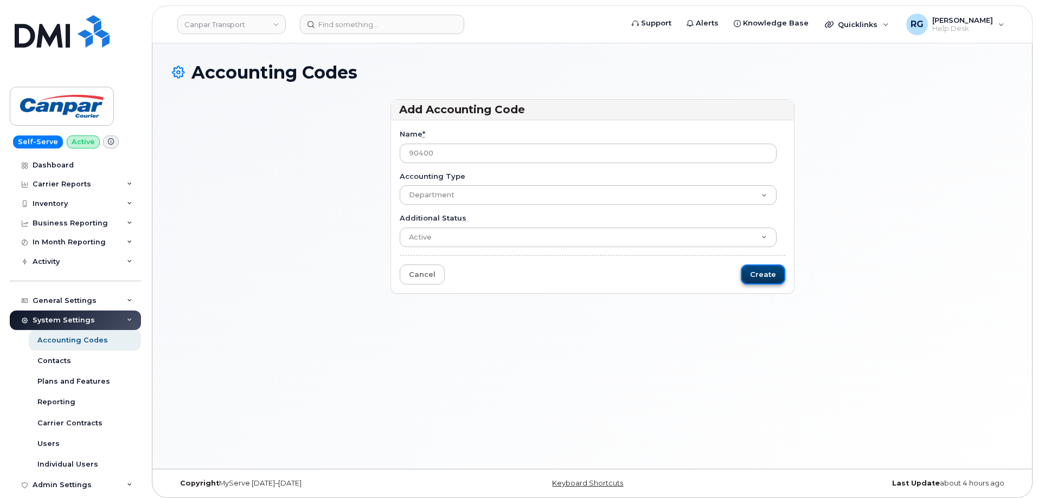
click at [772, 277] on input "Create" at bounding box center [763, 275] width 44 height 20
type input "Saving..."
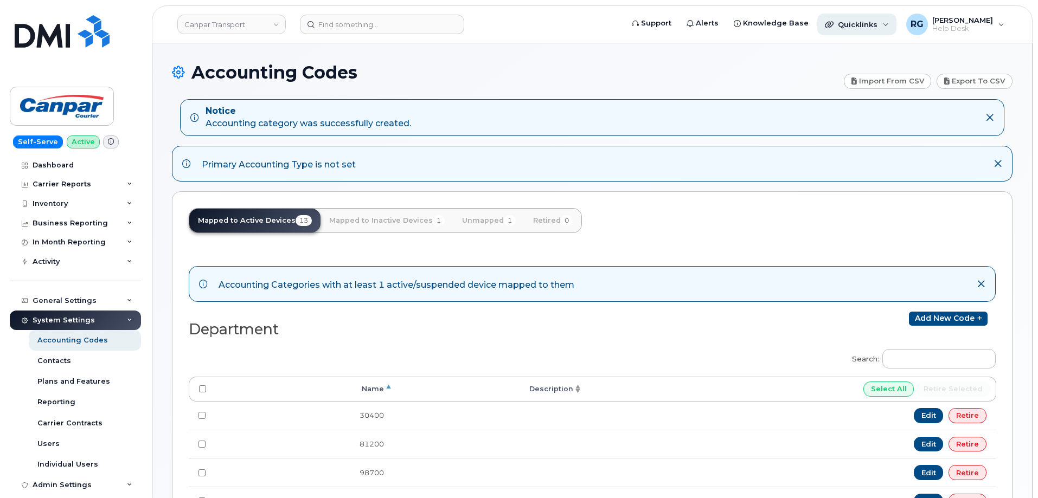
click at [866, 24] on span "Quicklinks" at bounding box center [858, 24] width 40 height 9
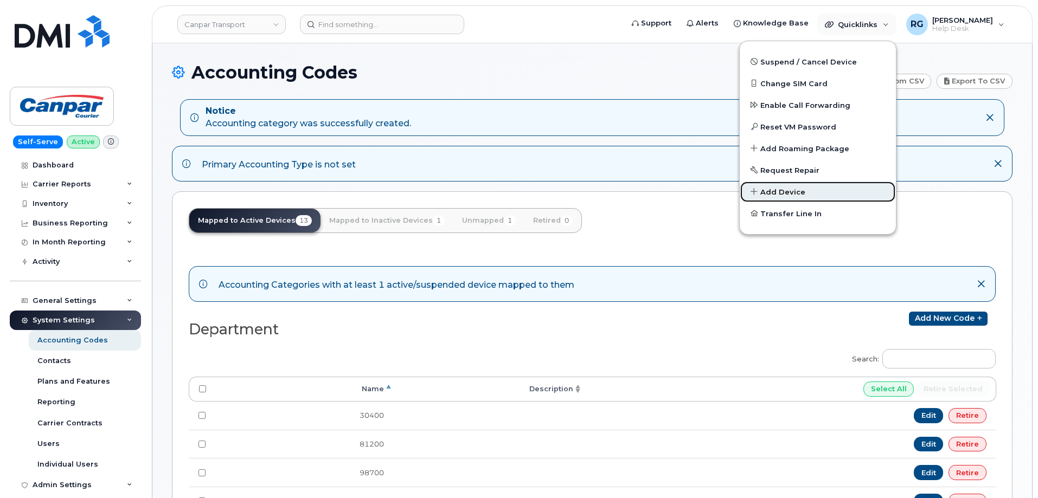
click at [799, 188] on span "Add Device" at bounding box center [782, 192] width 45 height 11
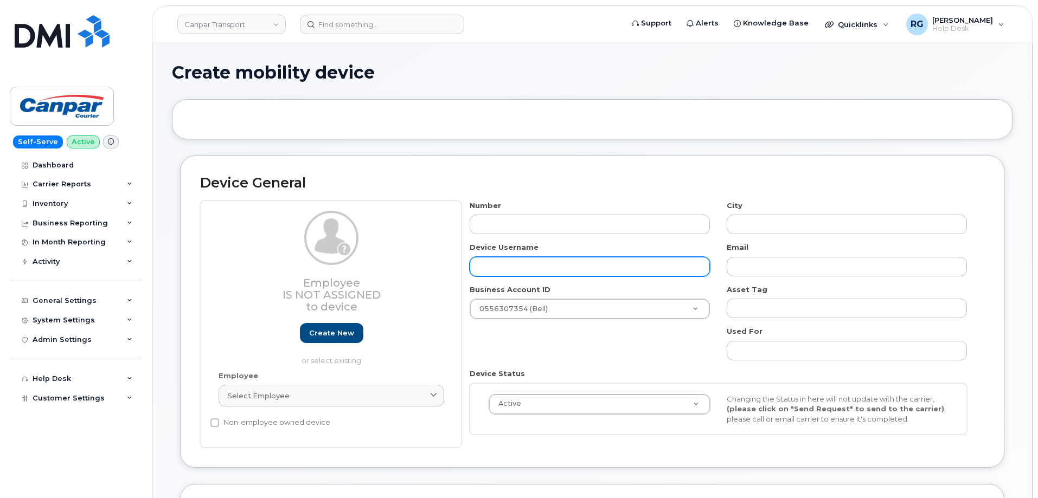
click at [510, 259] on input "text" at bounding box center [590, 267] width 240 height 20
paste input "[PERSON_NAME]"
type input "[PERSON_NAME]"
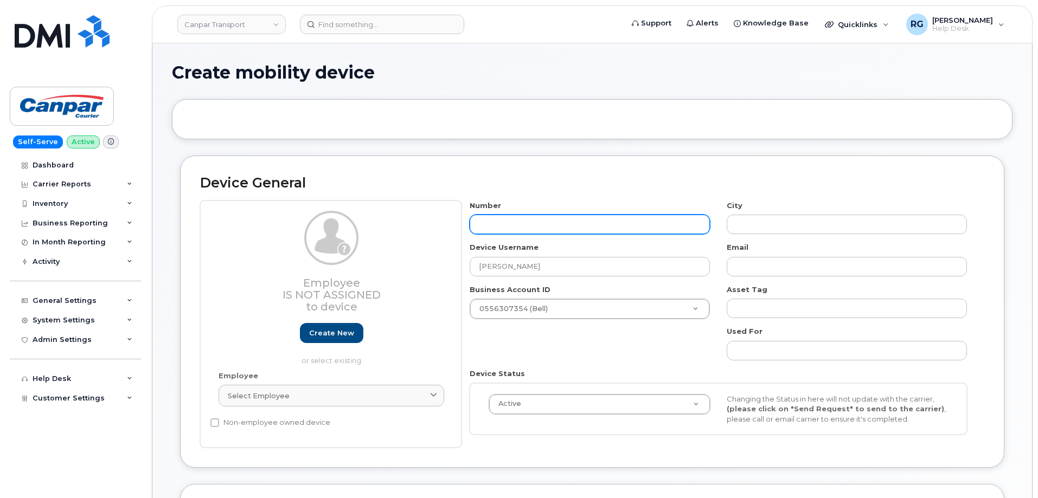
click at [498, 220] on input "text" at bounding box center [590, 225] width 240 height 20
type input "6043"
type input "?"
type input "6043769998"
type input "New Westminster"
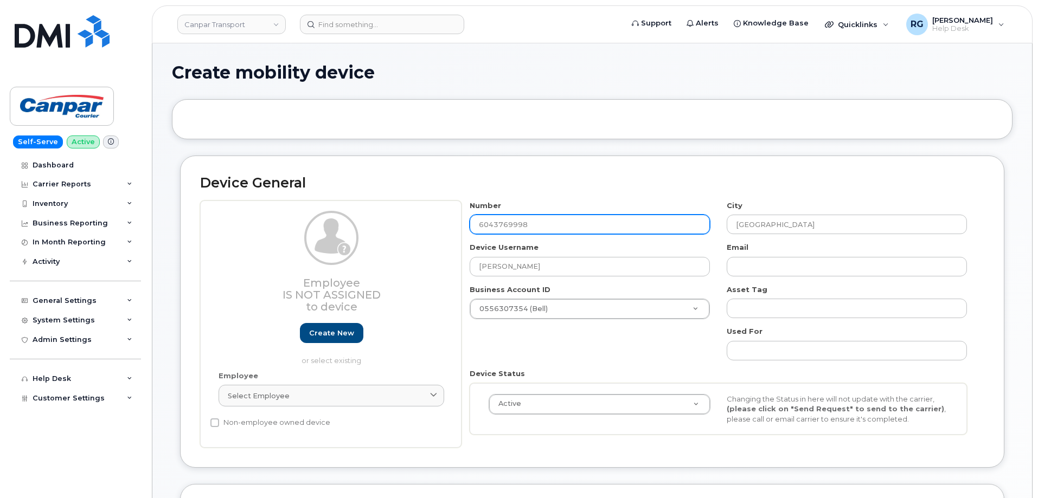
type input "6043769998"
click at [588, 192] on div "Device General Employee Is not assigned to device Create new or select existing…" at bounding box center [592, 312] width 824 height 312
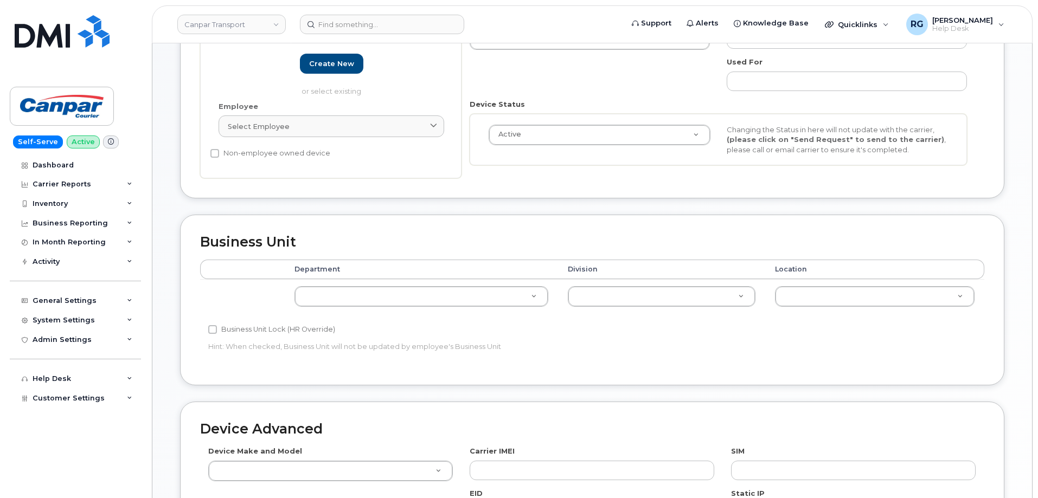
scroll to position [271, 0]
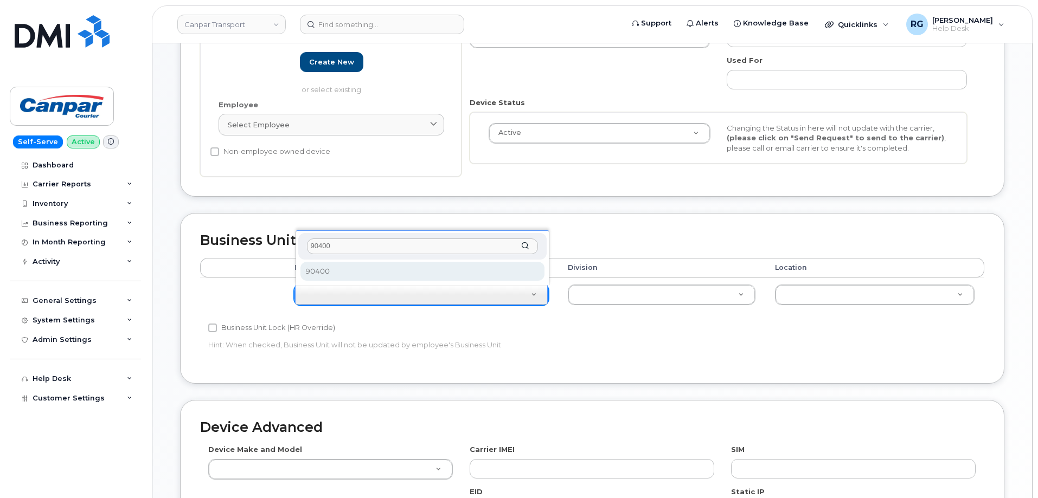
type input "90400"
select select "35871516"
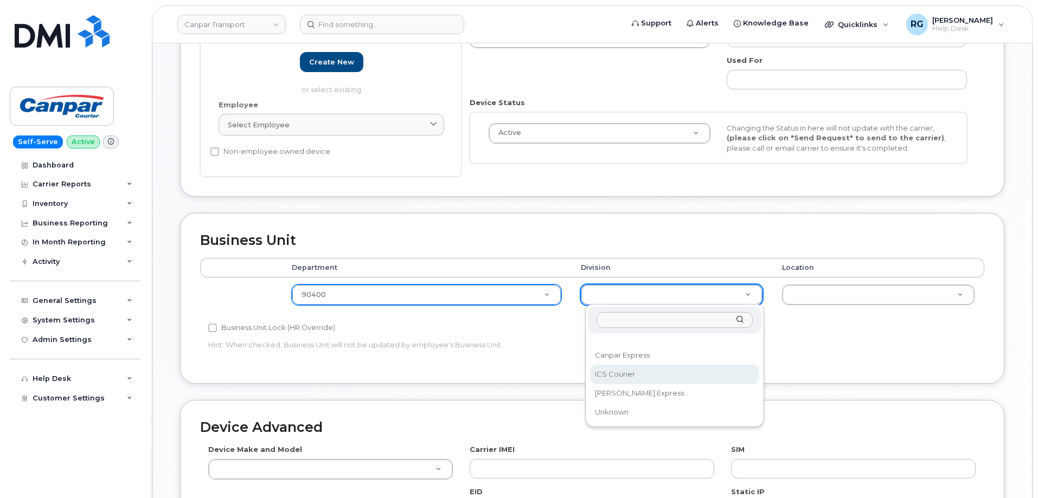
select select "30281271"
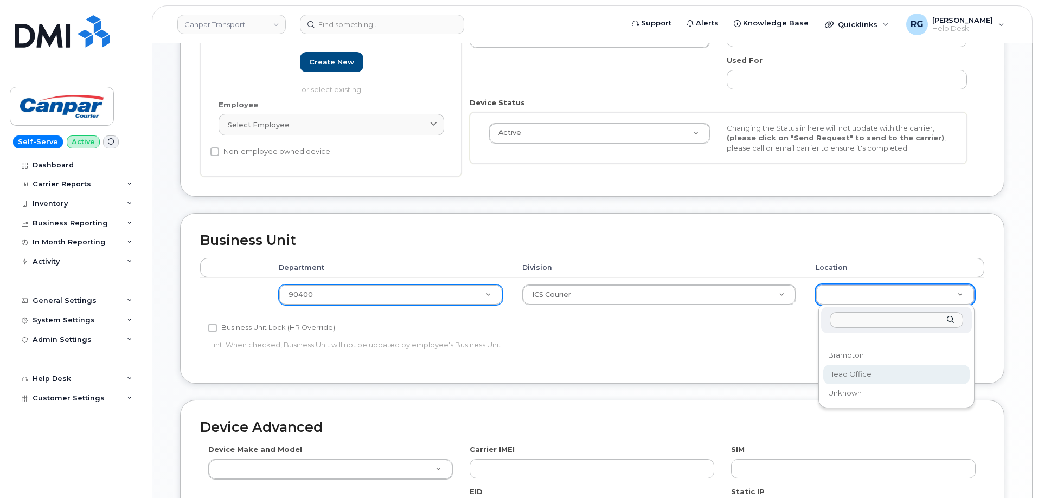
select select "30281267"
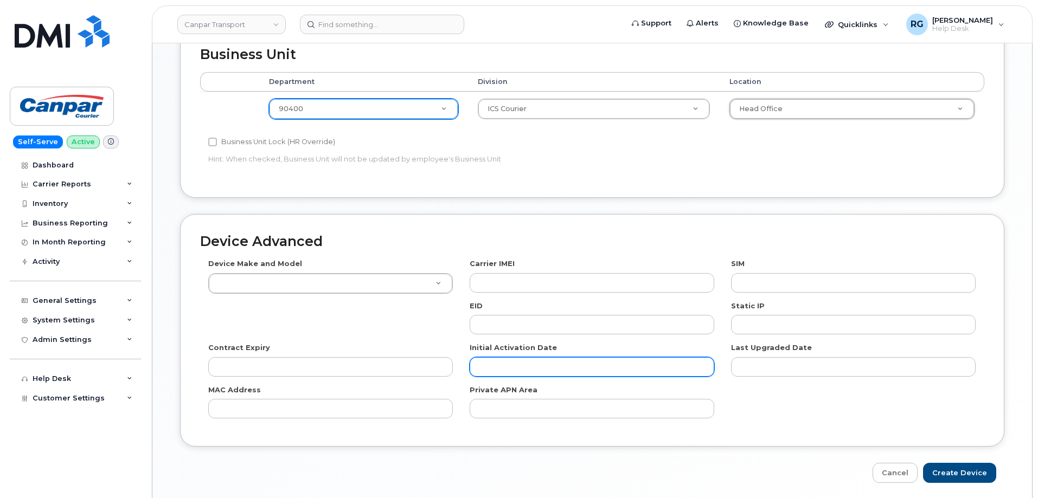
scroll to position [496, 0]
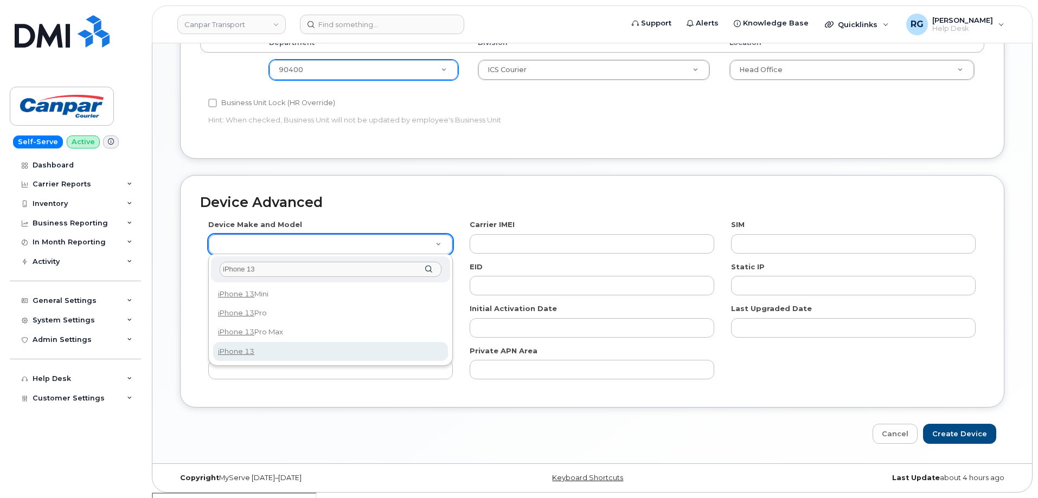
type input "iPhone 13"
select select "2612"
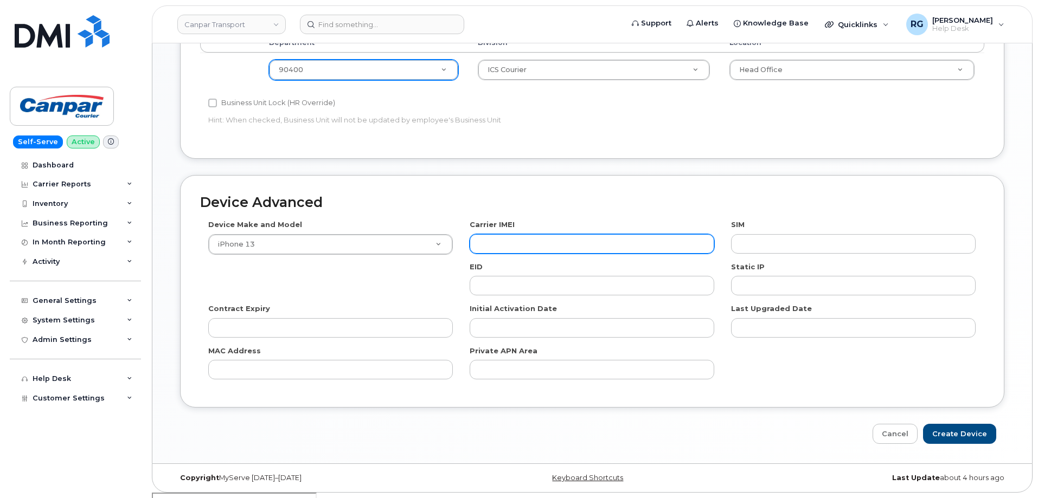
click at [534, 240] on input "text" at bounding box center [592, 244] width 245 height 20
paste input "358719248733357"
type input "358719248733357"
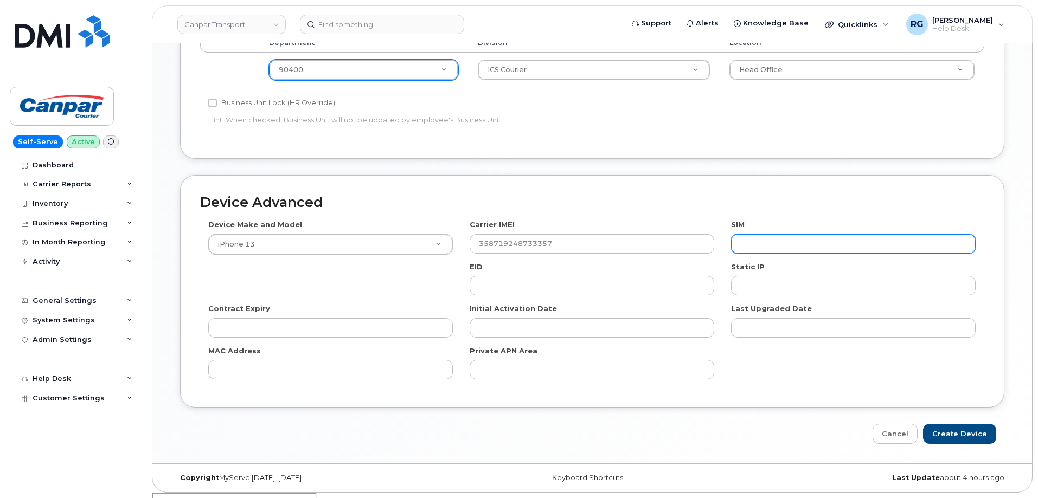
click at [788, 236] on input "text" at bounding box center [853, 244] width 245 height 20
paste input "89302610207417042725"
type input "89302610207417042725"
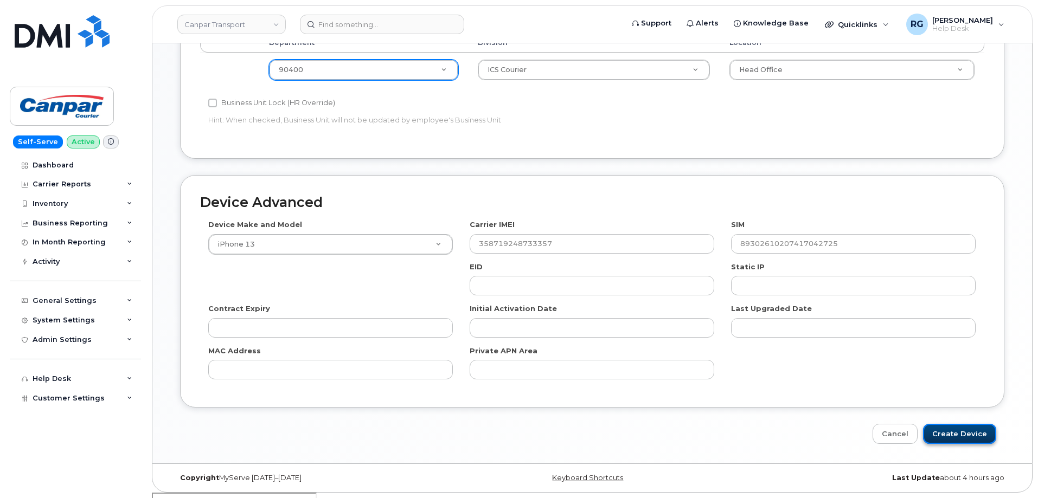
click at [948, 434] on input "Create Device" at bounding box center [959, 434] width 73 height 20
type input "Saving..."
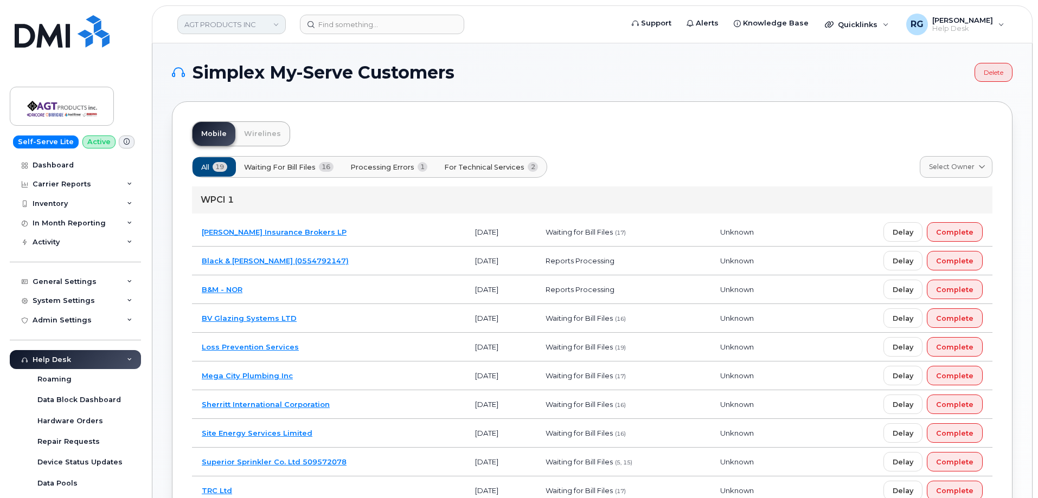
click at [218, 27] on link "AGT PRODUCTS INC" at bounding box center [231, 25] width 108 height 20
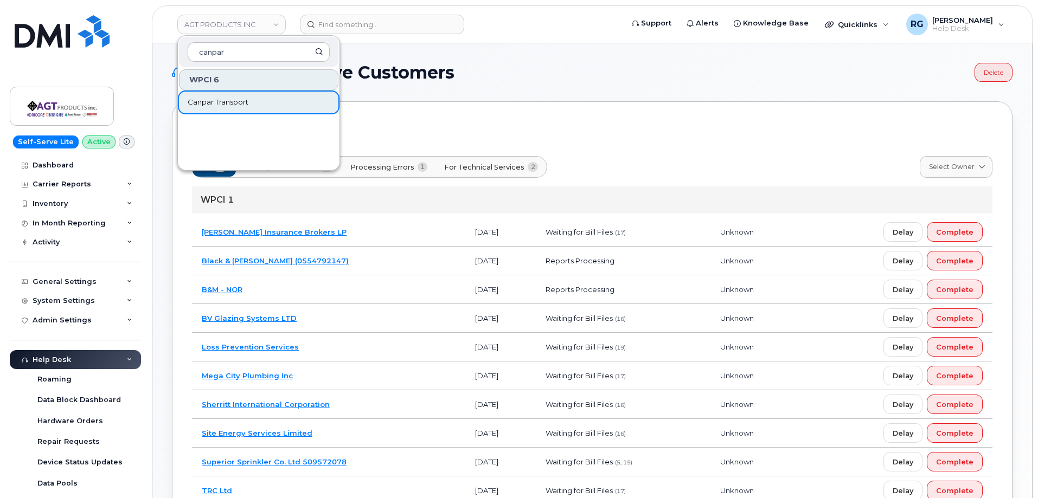
type input "canpar"
click at [219, 106] on span "Canpar Transport" at bounding box center [218, 102] width 61 height 11
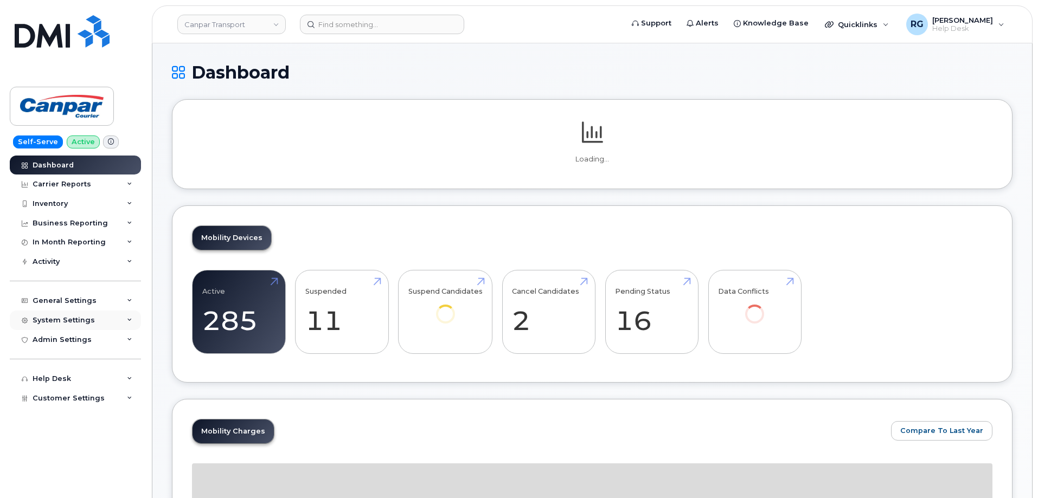
click at [60, 323] on div "System Settings" at bounding box center [64, 320] width 62 height 9
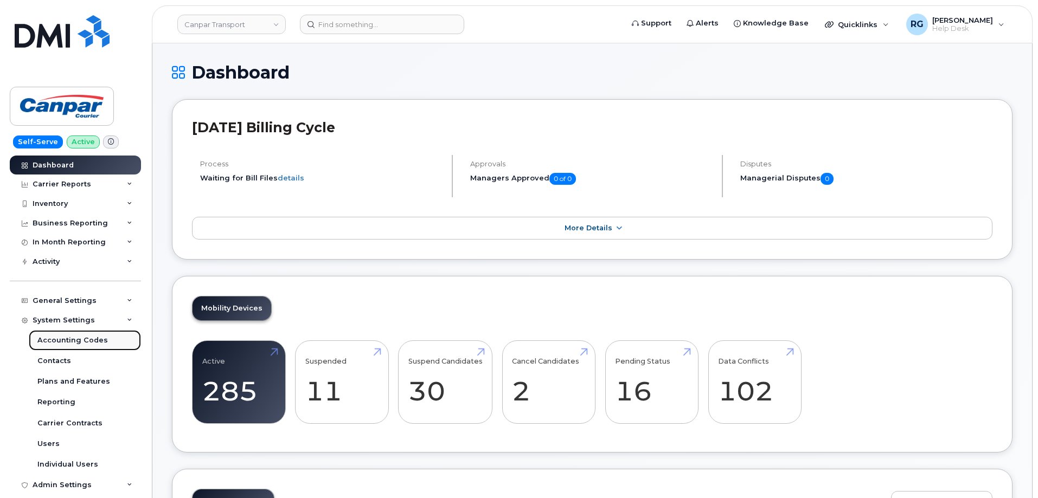
click at [60, 338] on div "Accounting Codes" at bounding box center [72, 341] width 70 height 10
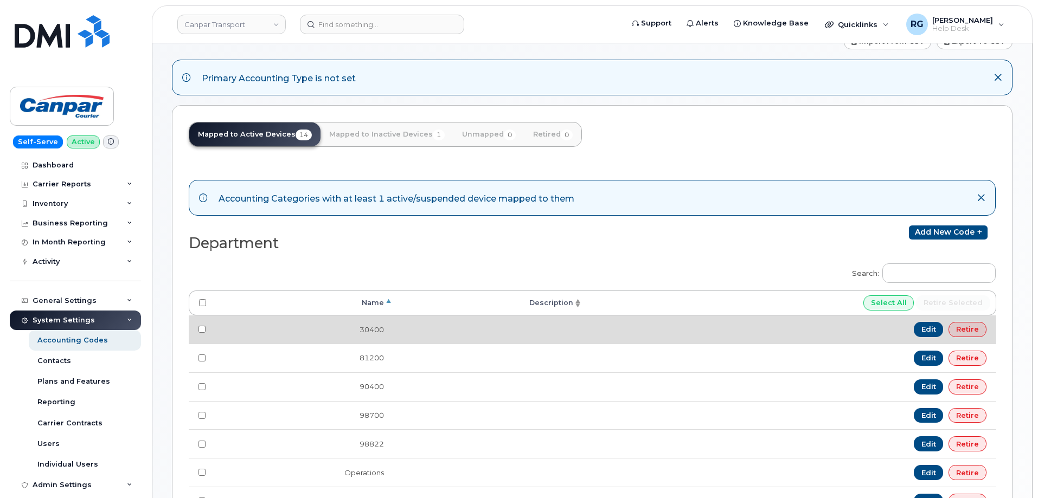
scroll to position [54, 0]
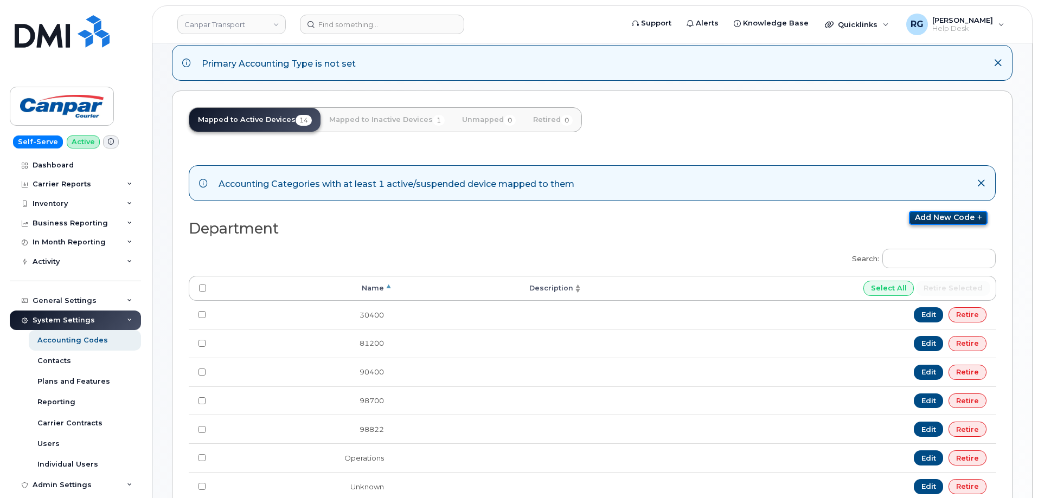
click at [941, 215] on link "Add new code" at bounding box center [948, 218] width 79 height 14
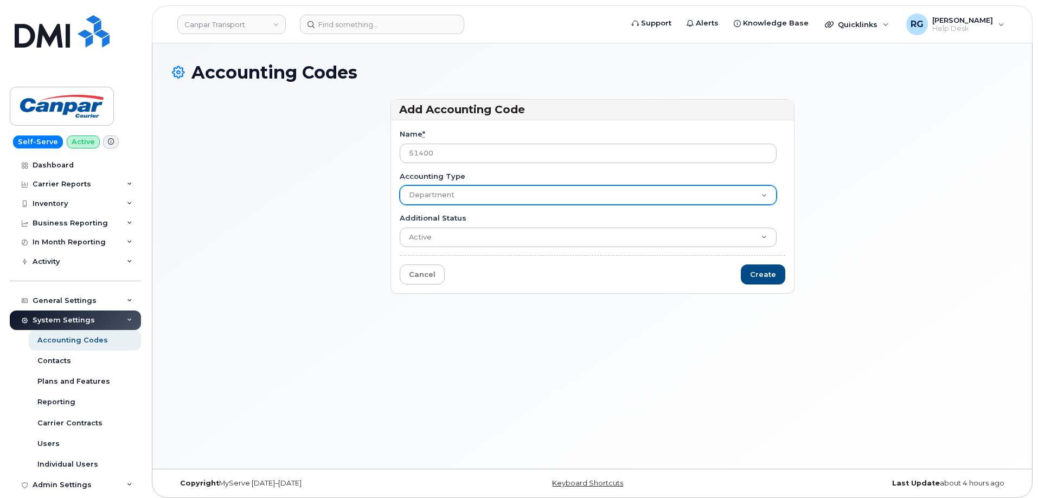
type input "51400"
click at [451, 194] on select "Department Division Location" at bounding box center [588, 195] width 377 height 20
click at [400, 185] on select "Department Division Location" at bounding box center [588, 195] width 377 height 20
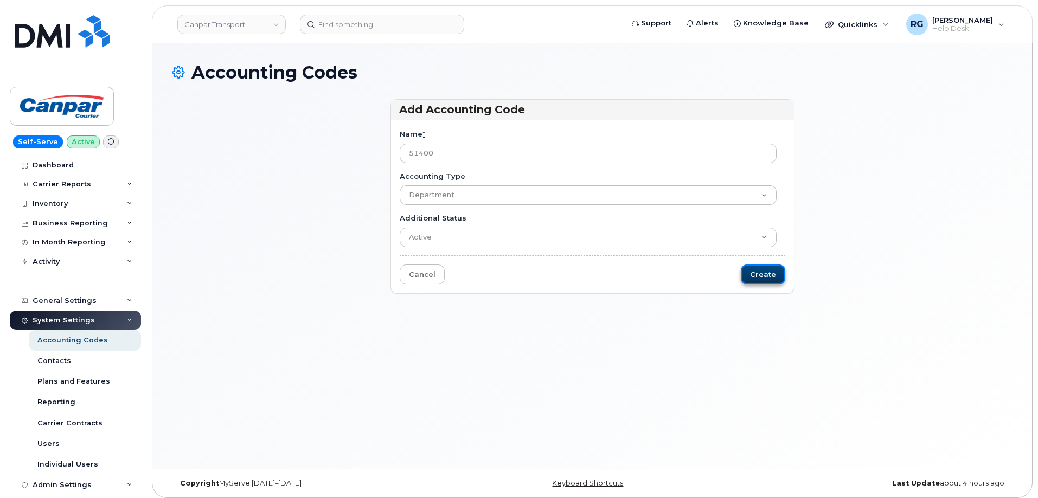
click at [775, 278] on input "Create" at bounding box center [763, 275] width 44 height 20
type input "Saving..."
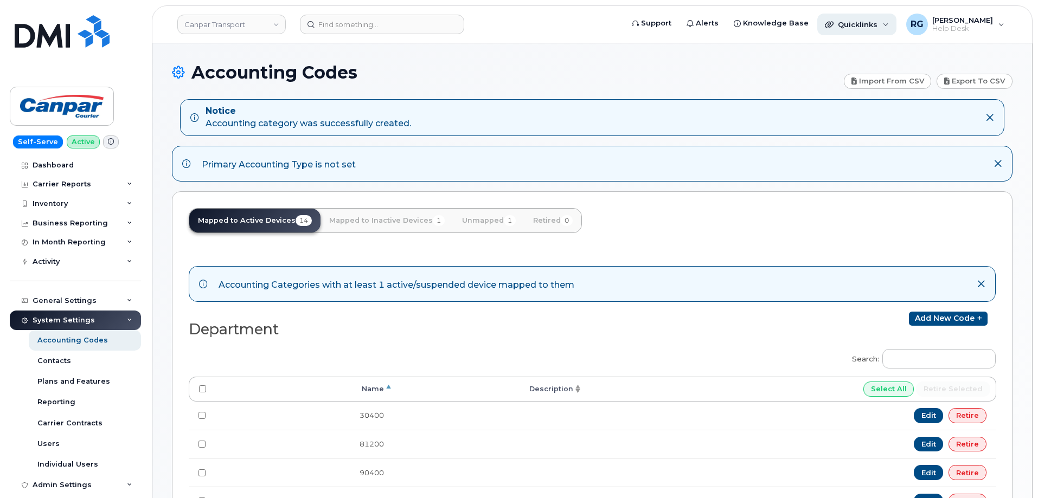
click at [858, 27] on span "Quicklinks" at bounding box center [858, 24] width 40 height 9
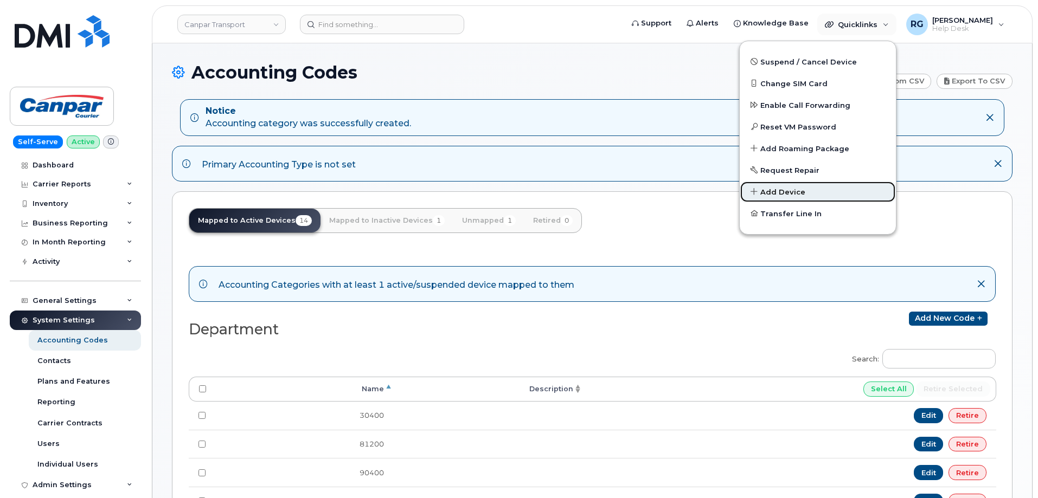
click at [805, 192] on span "Add Device" at bounding box center [782, 192] width 45 height 11
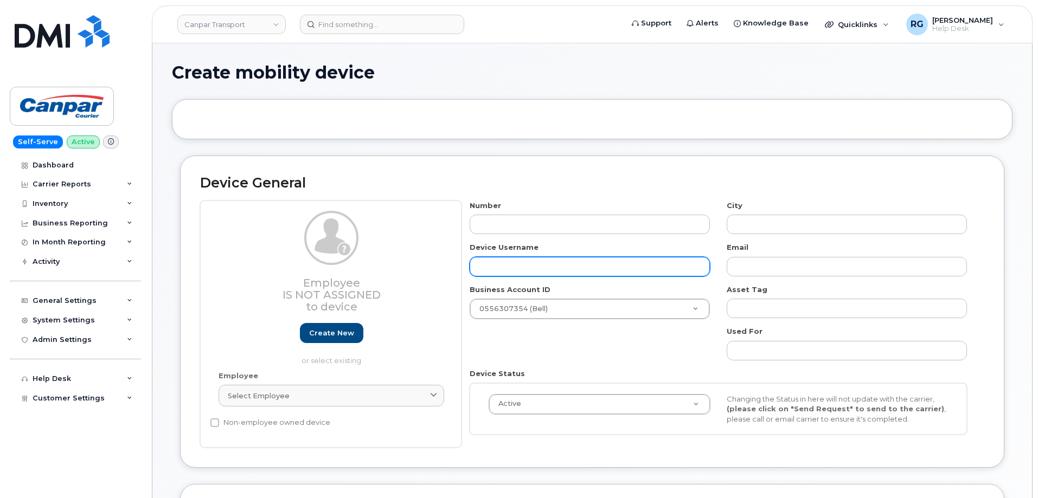
click at [535, 266] on input "text" at bounding box center [590, 267] width 240 height 20
paste input "[PERSON_NAME]"
type input "[PERSON_NAME]"
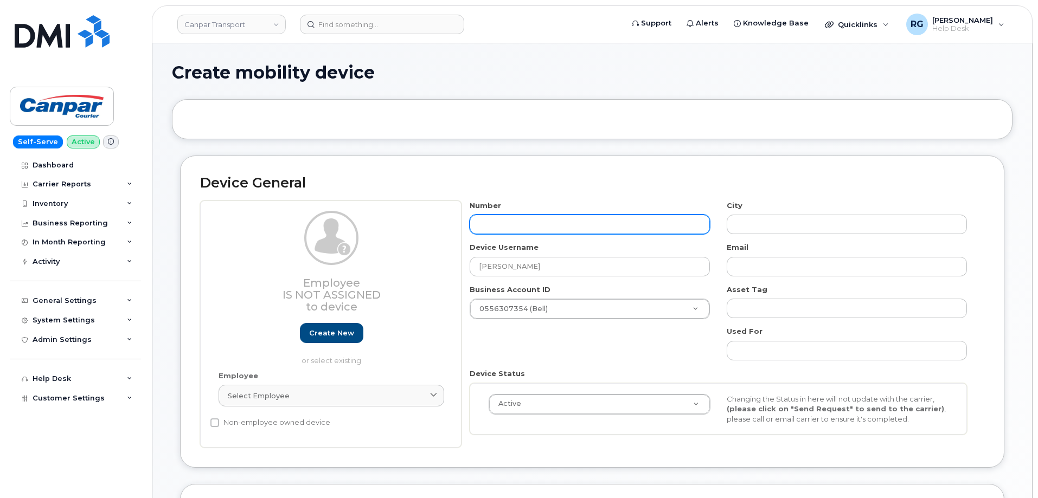
click at [523, 218] on input "text" at bounding box center [590, 225] width 240 height 20
type input "64729382"
type input "[GEOGRAPHIC_DATA]"
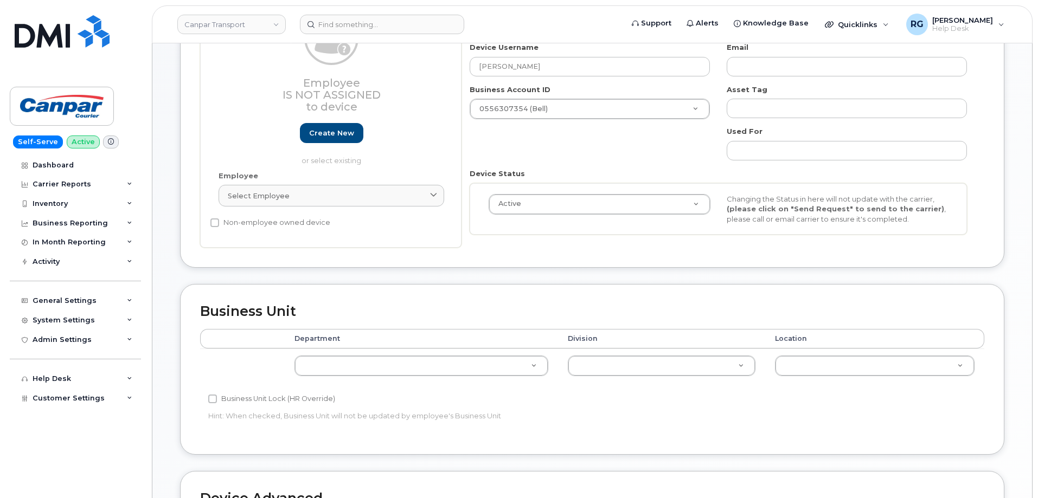
scroll to position [203, 0]
type input "6472938255"
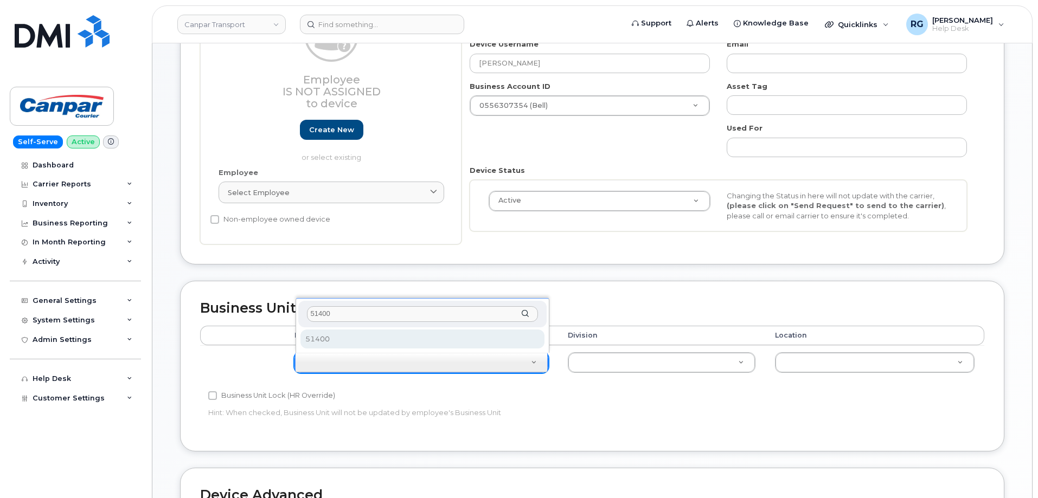
type input "51400"
select select "35871517"
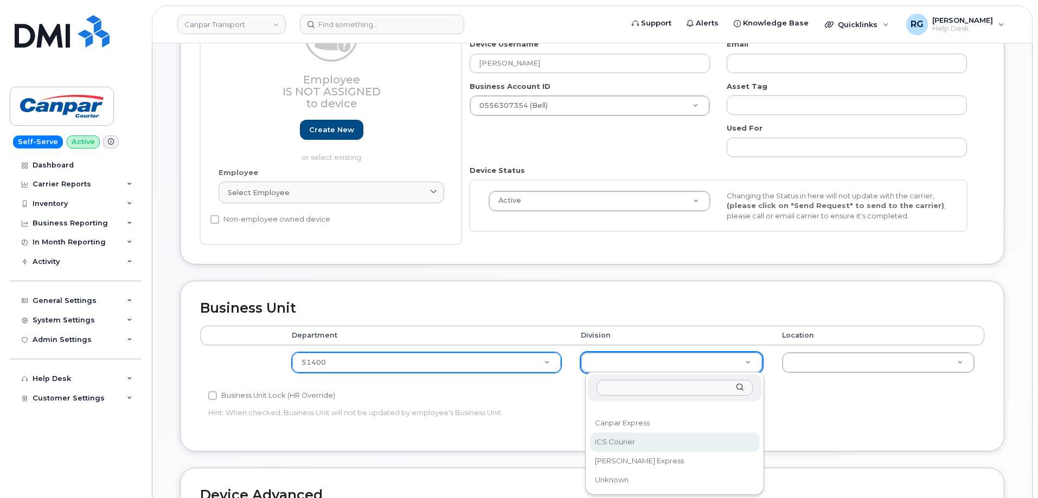
select select "30281271"
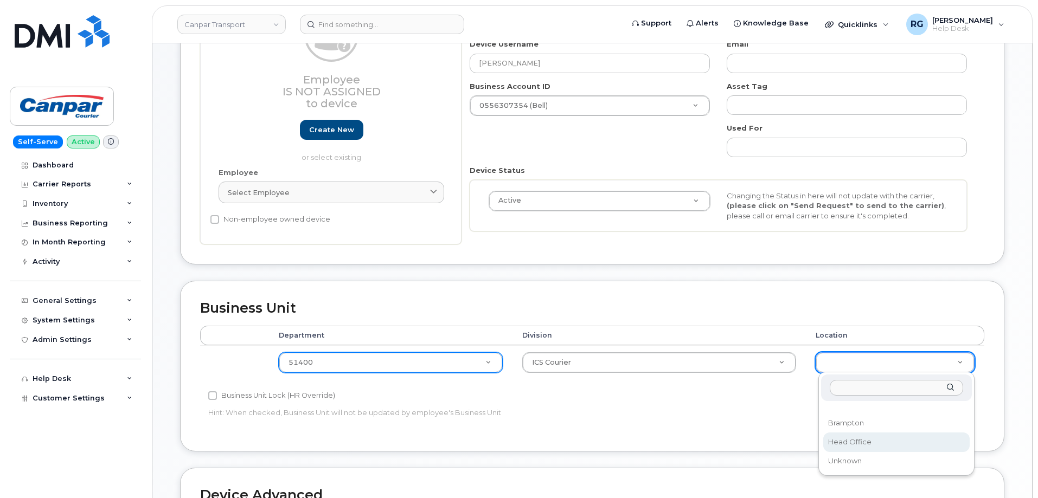
select select "30281267"
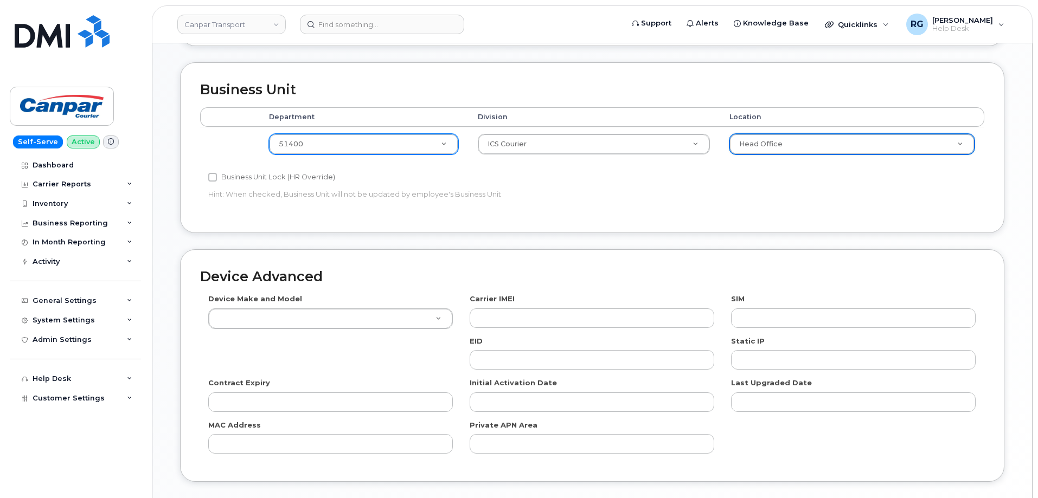
scroll to position [496, 0]
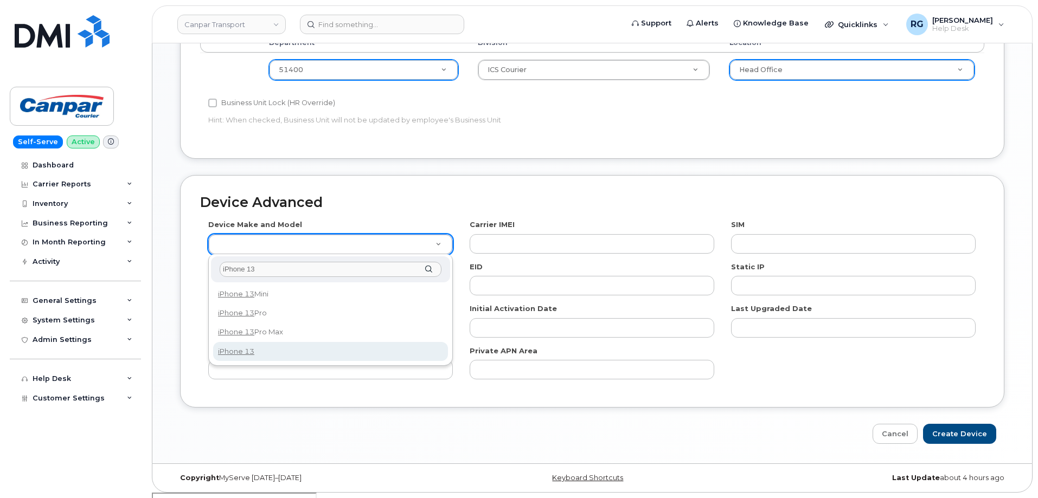
type input "iPhone 13"
select select "2612"
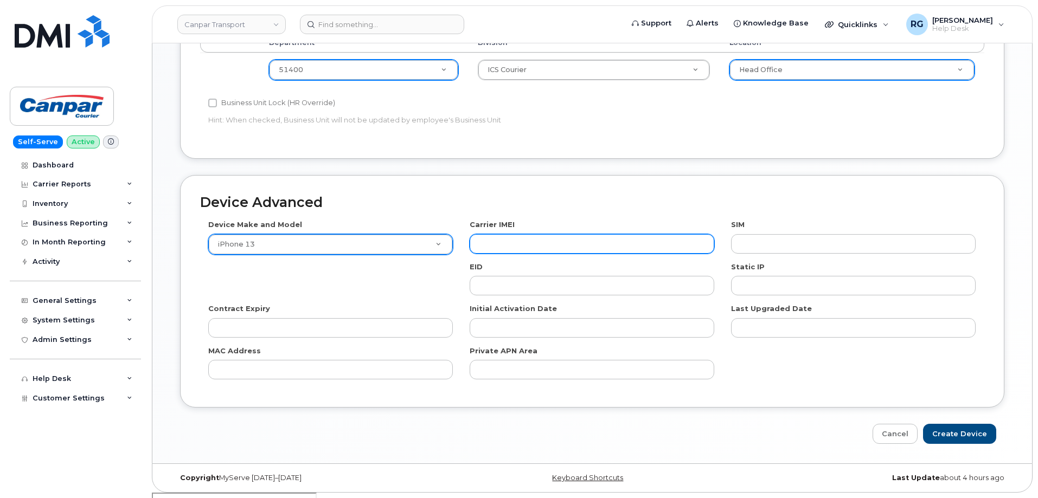
click at [586, 243] on input "text" at bounding box center [592, 244] width 245 height 20
paste input "358719243790618"
type input "358719243790618"
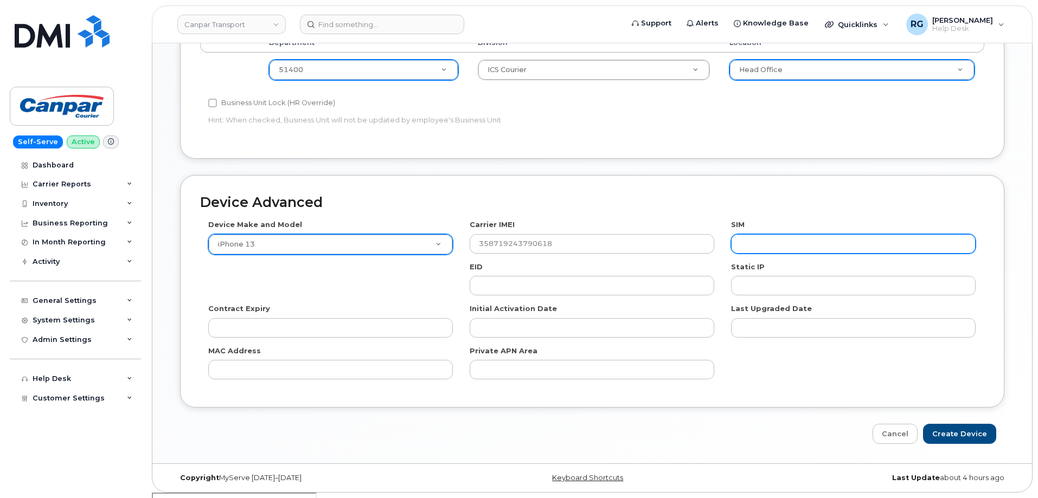
click at [782, 250] on input "text" at bounding box center [853, 244] width 245 height 20
paste input "89302610207417040687"
type input "89302610207417040687"
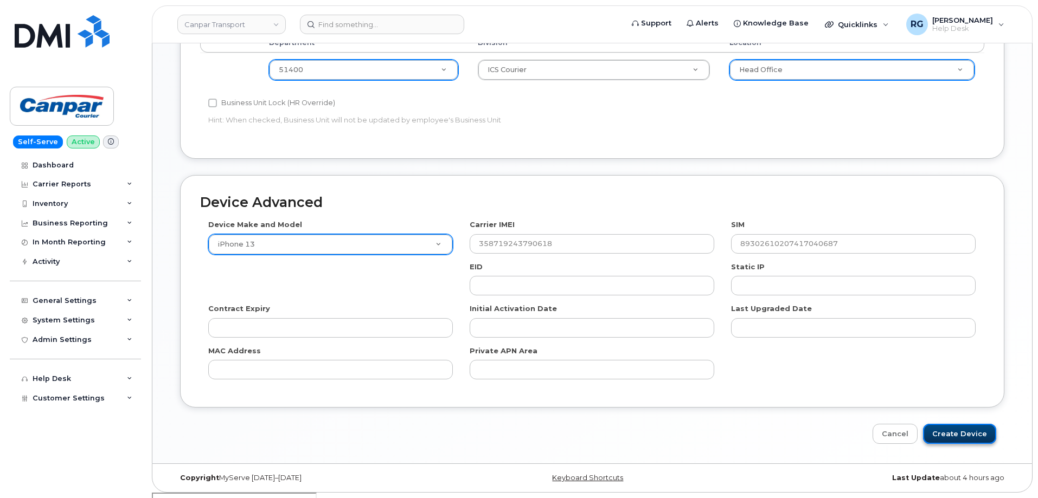
click at [968, 434] on input "Create Device" at bounding box center [959, 434] width 73 height 20
type input "Saving..."
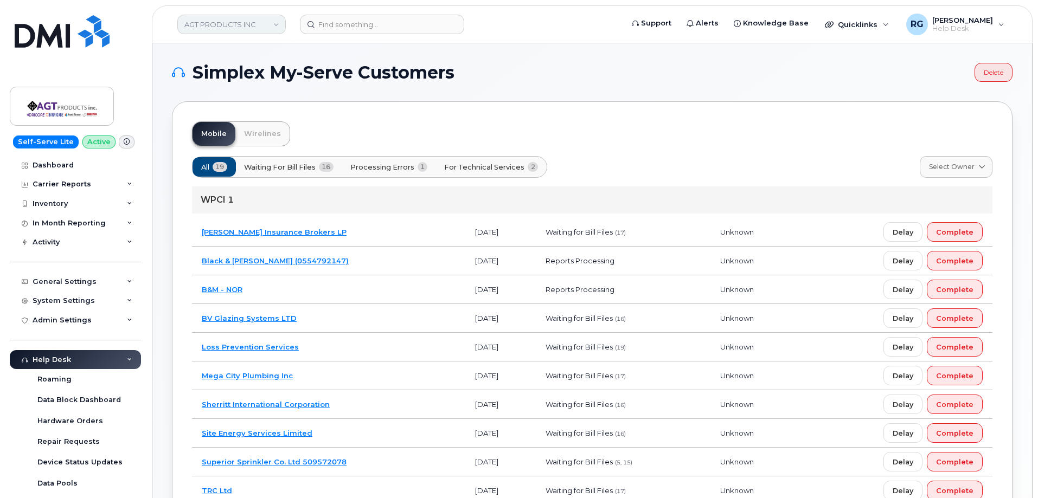
click at [231, 23] on link "AGT PRODUCTS INC" at bounding box center [231, 25] width 108 height 20
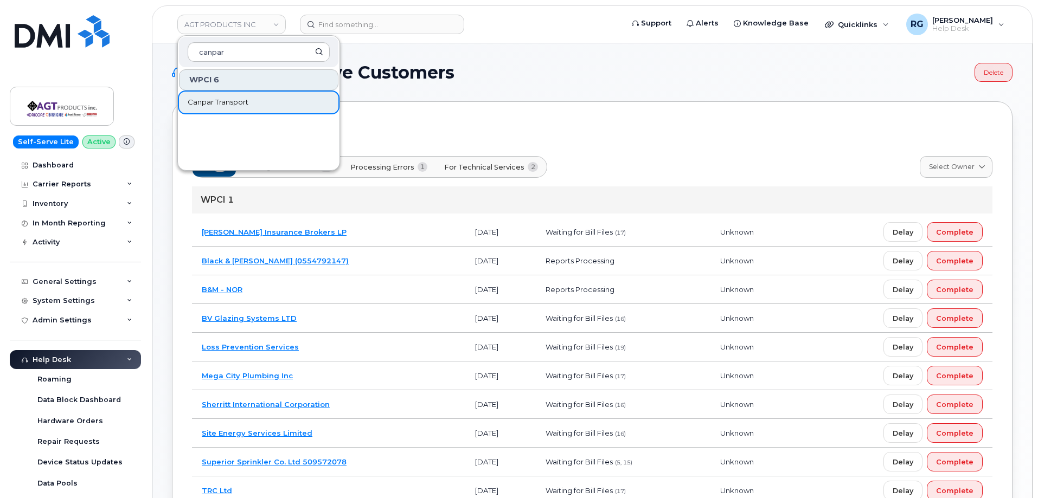
type input "canpar"
click at [223, 102] on span "Canpar Transport" at bounding box center [218, 102] width 61 height 11
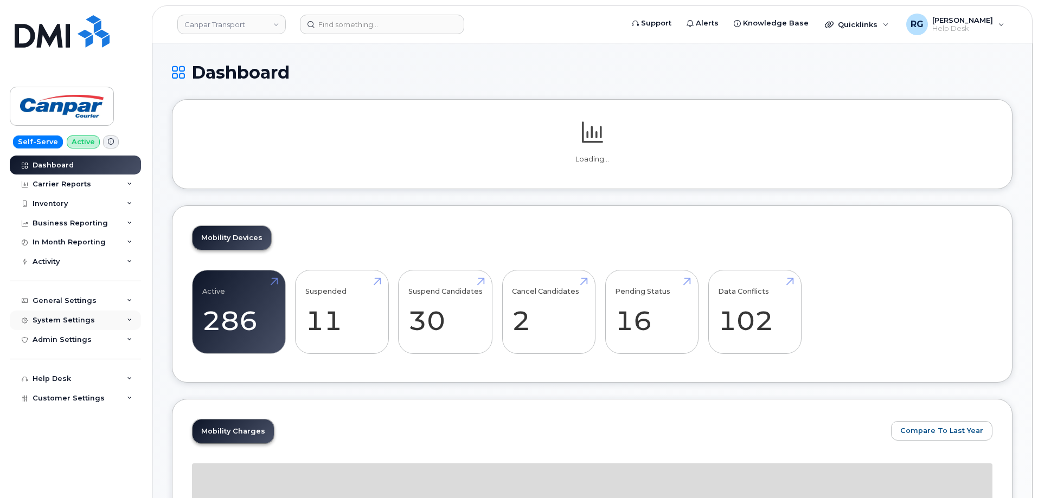
click at [62, 323] on div "System Settings" at bounding box center [64, 320] width 62 height 9
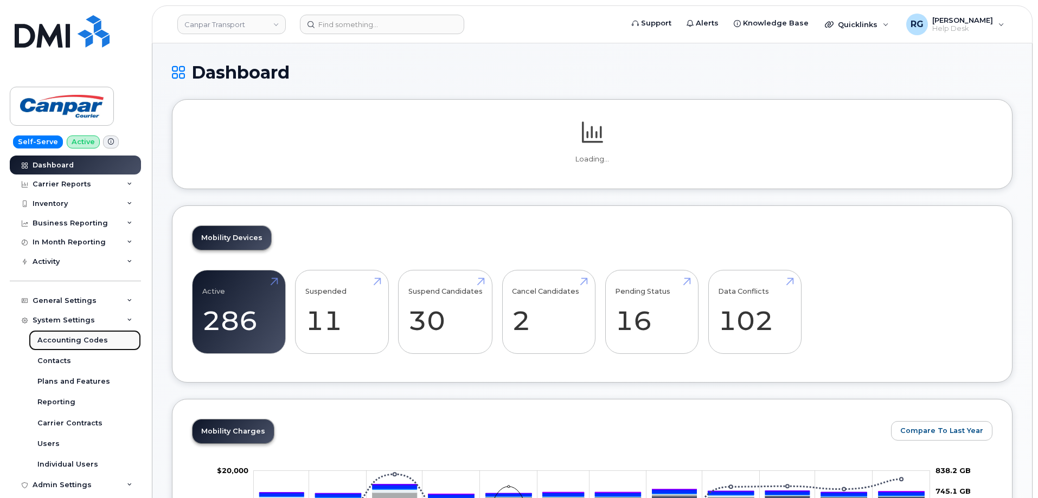
click at [69, 337] on div "Accounting Codes" at bounding box center [72, 341] width 70 height 10
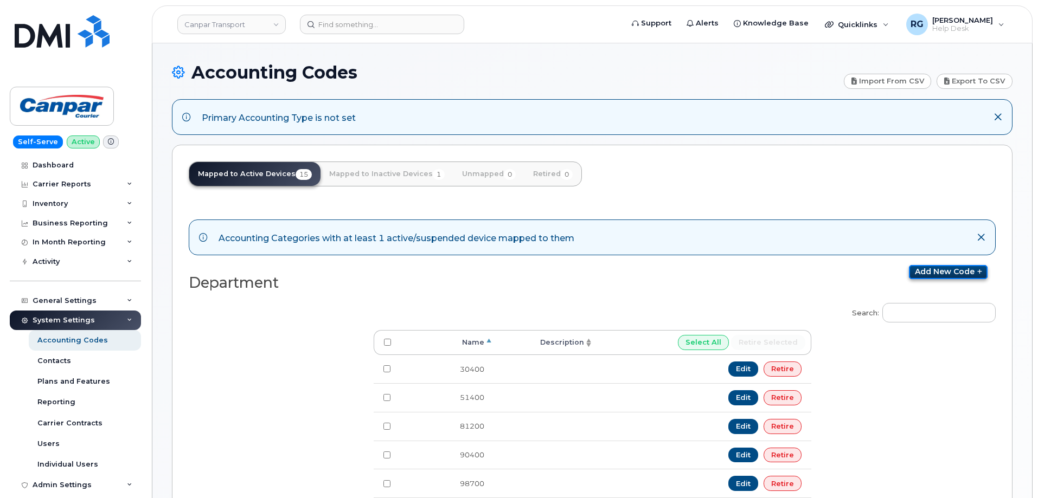
click at [521, 273] on link "Add new code" at bounding box center [948, 272] width 79 height 14
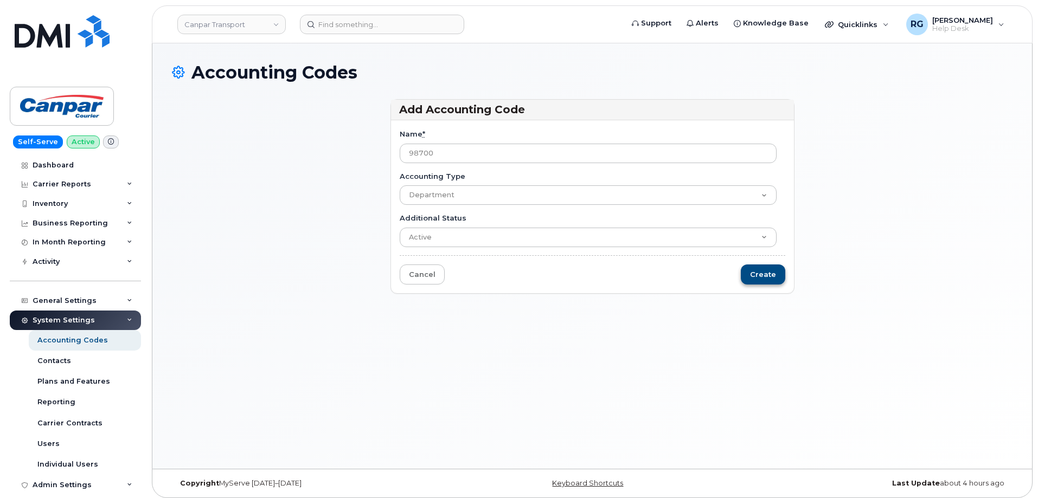
type input "98700"
click at [765, 275] on input "Create" at bounding box center [763, 275] width 44 height 20
type input "Saving..."
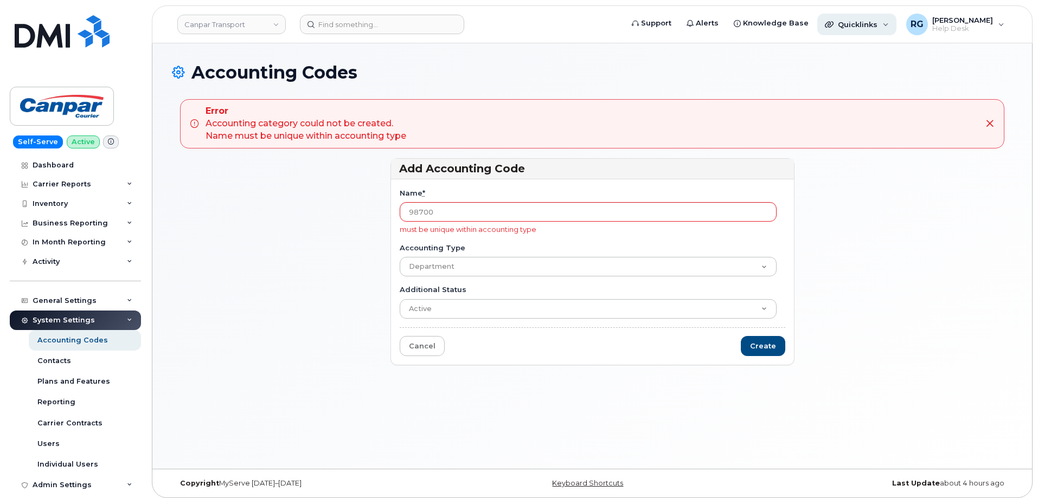
click at [873, 23] on span "Quicklinks" at bounding box center [858, 24] width 40 height 9
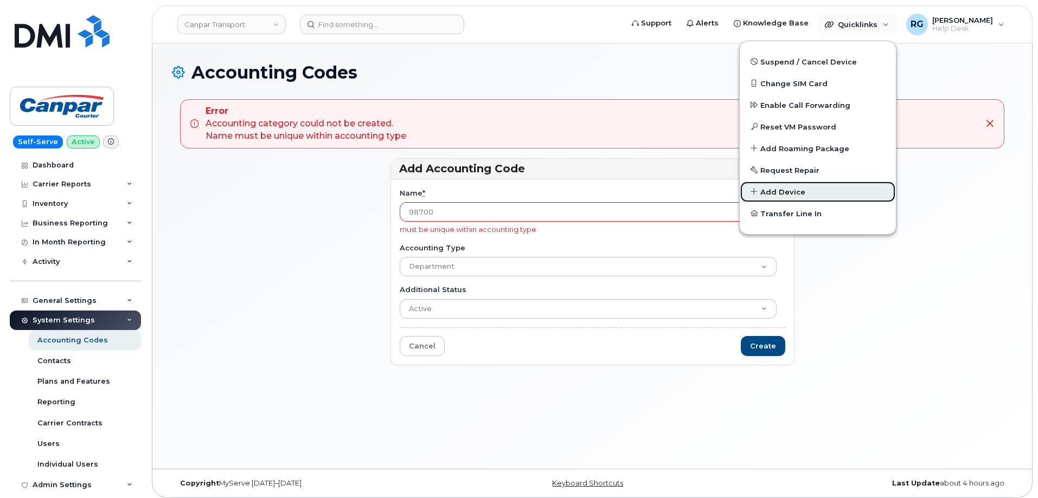
click at [792, 191] on span "Add Device" at bounding box center [782, 192] width 45 height 11
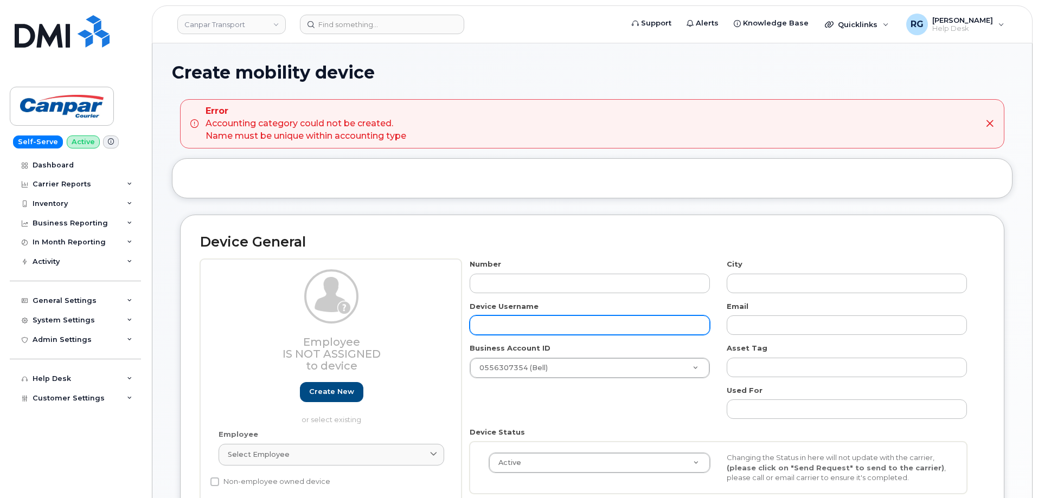
click at [515, 324] on input "text" at bounding box center [590, 326] width 240 height 20
paste input "[PERSON_NAME]"
type input "[PERSON_NAME]"
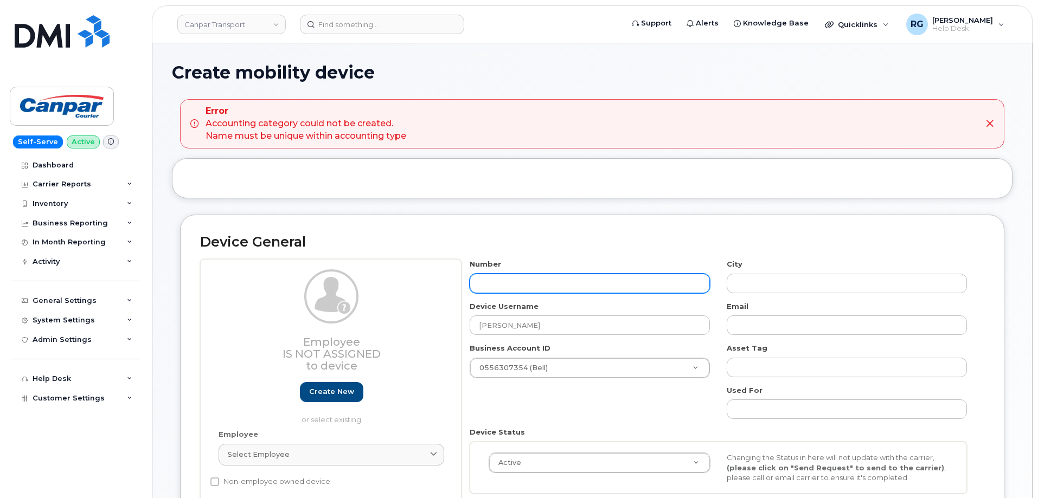
click at [485, 286] on input "text" at bounding box center [590, 284] width 240 height 20
type input "5149476"
type input "[GEOGRAPHIC_DATA]"
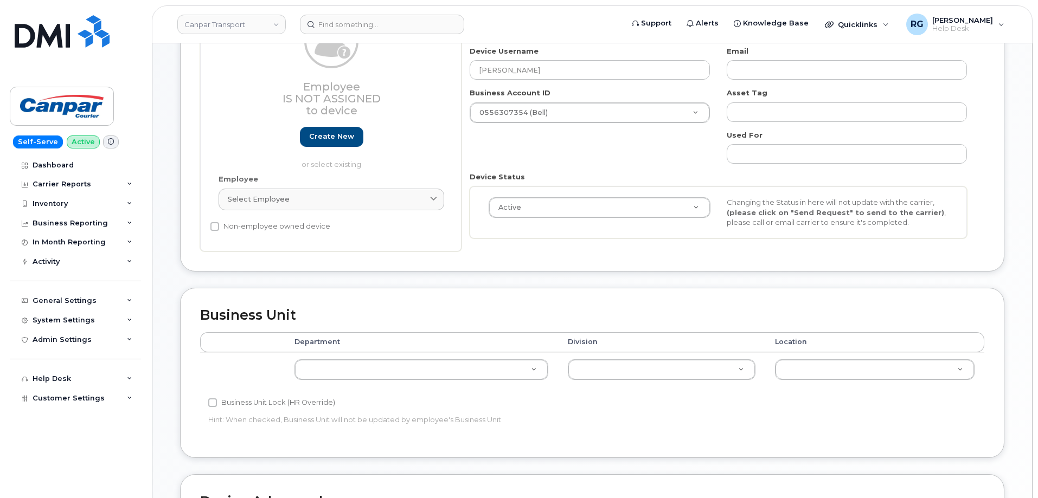
scroll to position [298, 0]
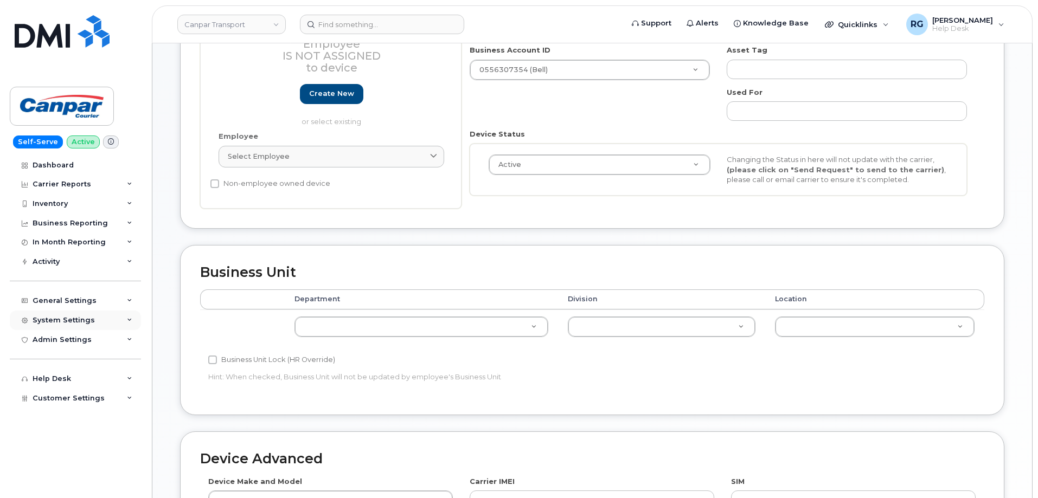
type input "5149476765"
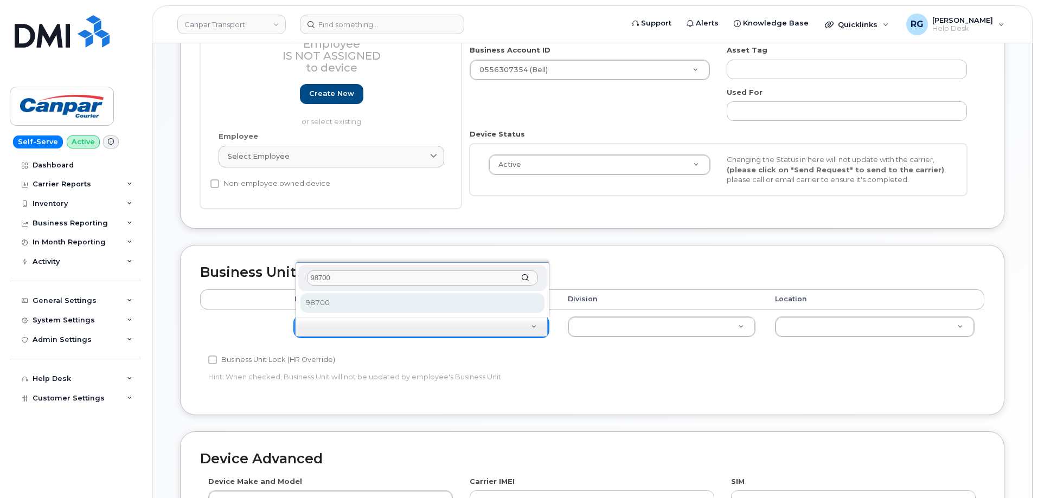
type input "98700"
select select "35715558"
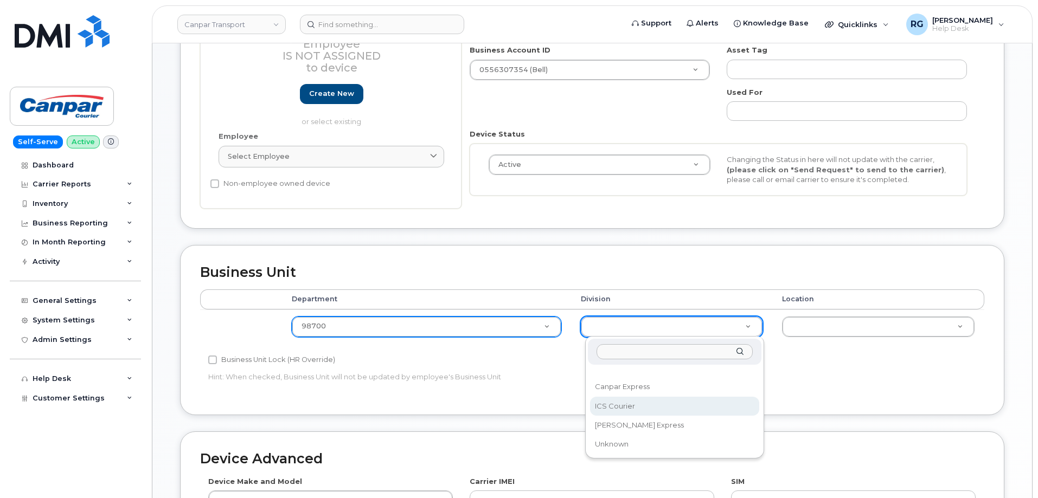
select select "30281271"
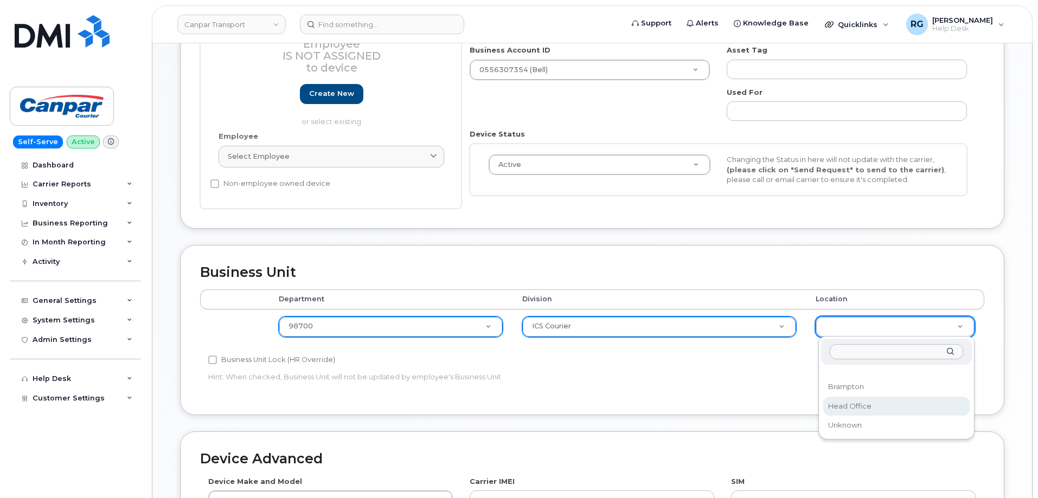
select select "30281267"
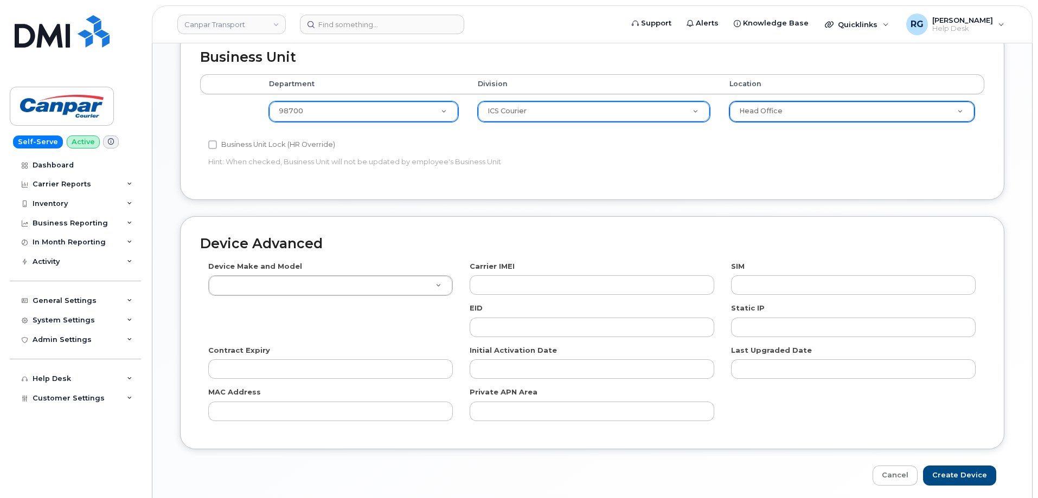
scroll to position [555, 0]
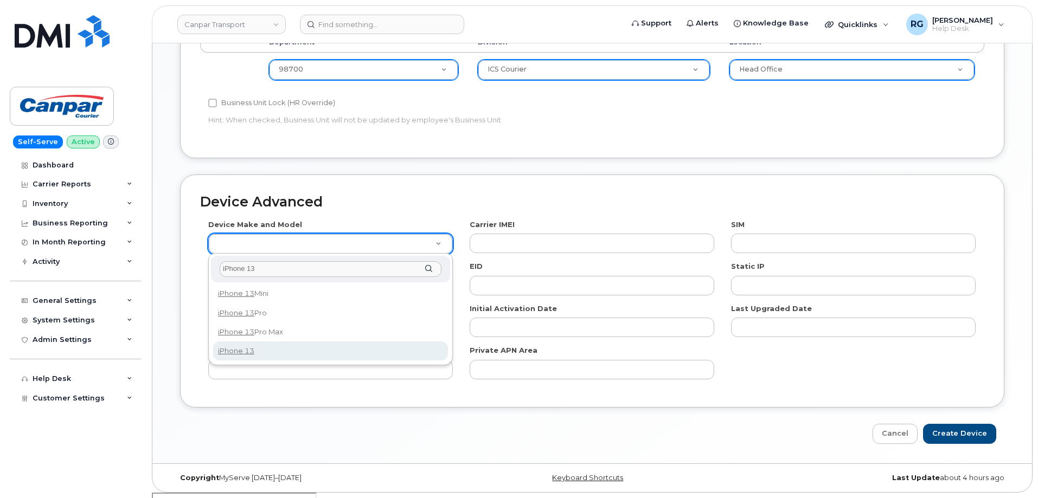
type input "iPhone 13"
select select "2612"
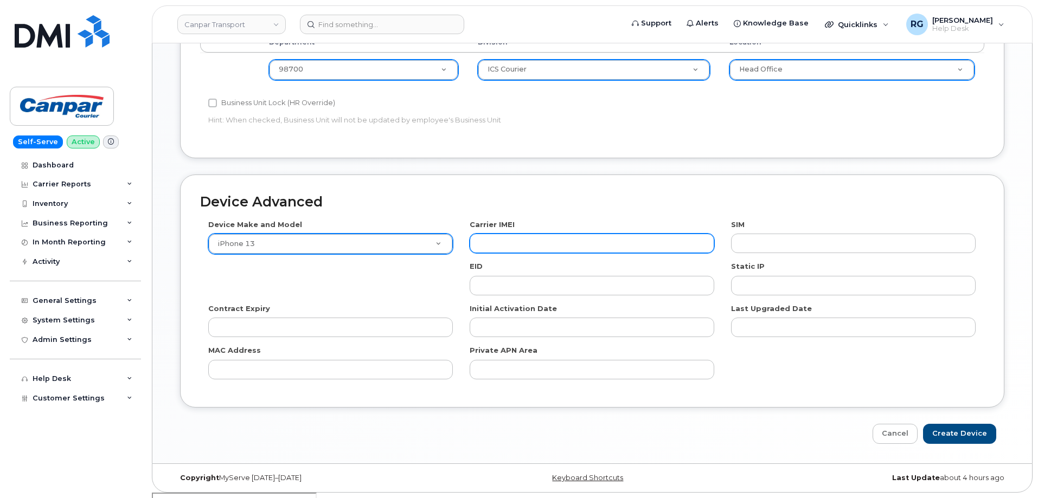
click at [504, 241] on input "text" at bounding box center [592, 244] width 245 height 20
paste input "358719243939975"
type input "358719243939975"
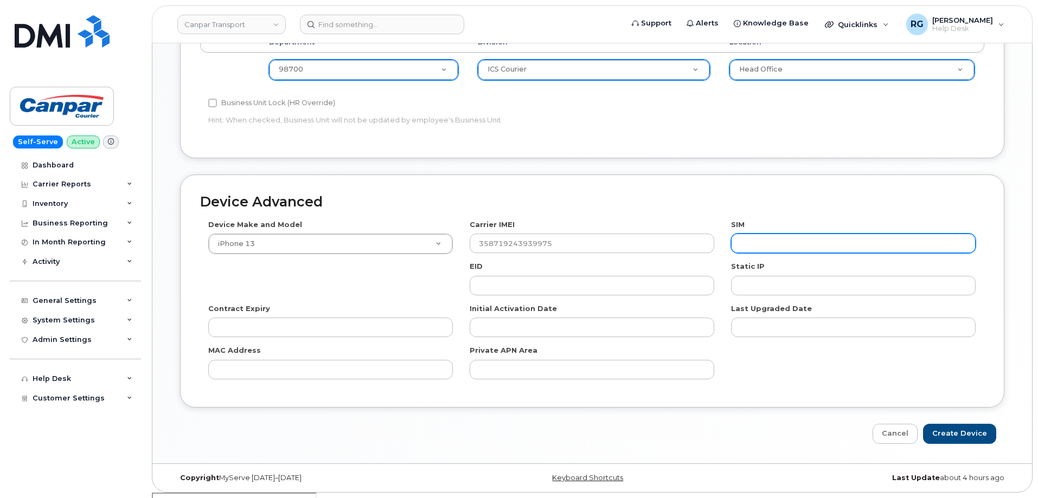
click at [763, 249] on input "text" at bounding box center [853, 244] width 245 height 20
paste input "89302610207417042733"
type input "89302610207417042733"
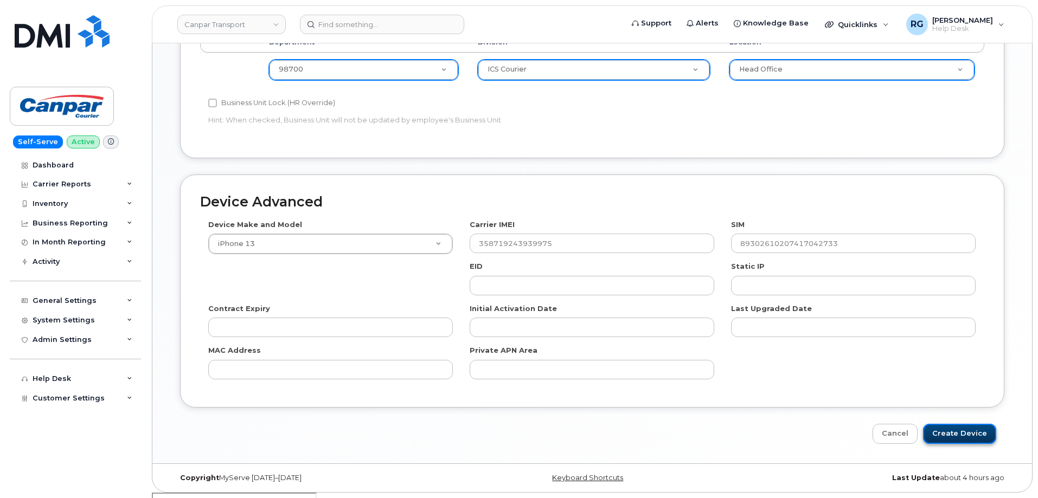
click at [968, 437] on input "Create Device" at bounding box center [959, 434] width 73 height 20
type input "Saving..."
